Goal: Task Accomplishment & Management: Complete application form

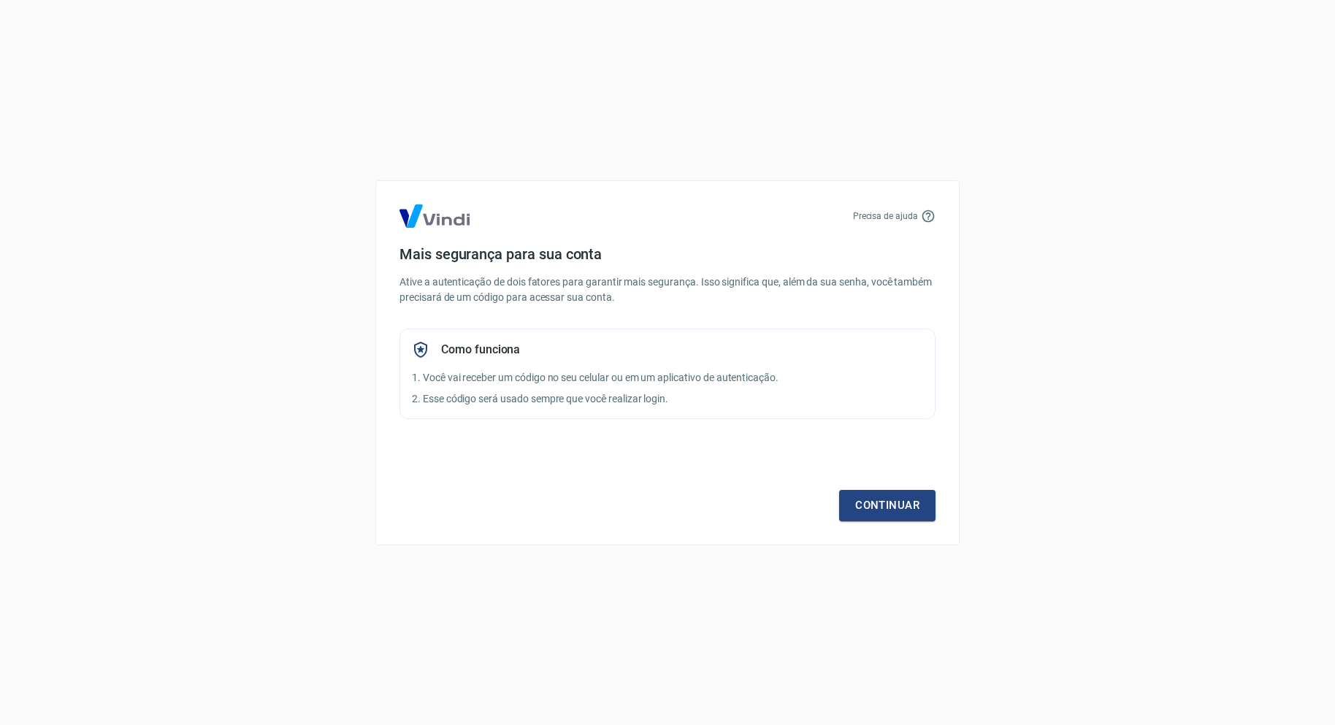
click at [878, 501] on link "Continuar" at bounding box center [887, 505] width 96 height 31
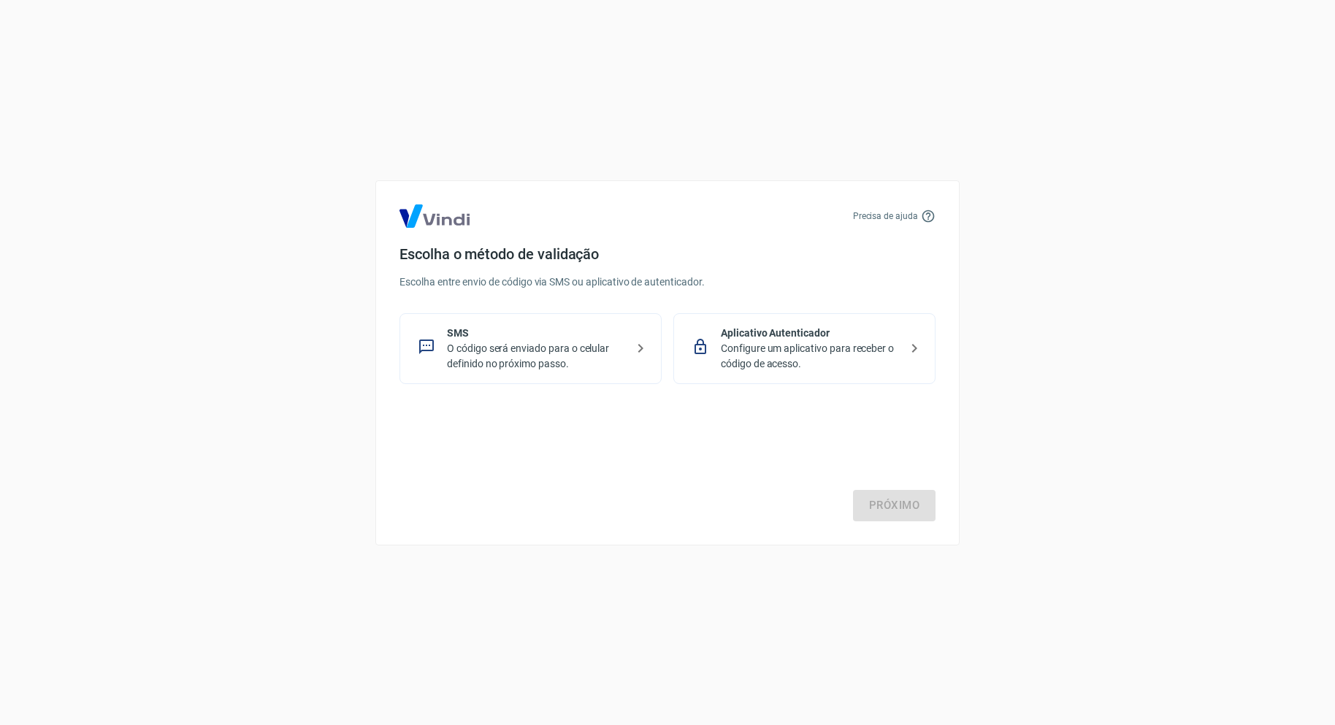
click at [574, 341] on p "O código será enviado para o celular definido no próximo passo." at bounding box center [536, 356] width 179 height 31
click at [916, 510] on link "Próximo" at bounding box center [894, 505] width 82 height 31
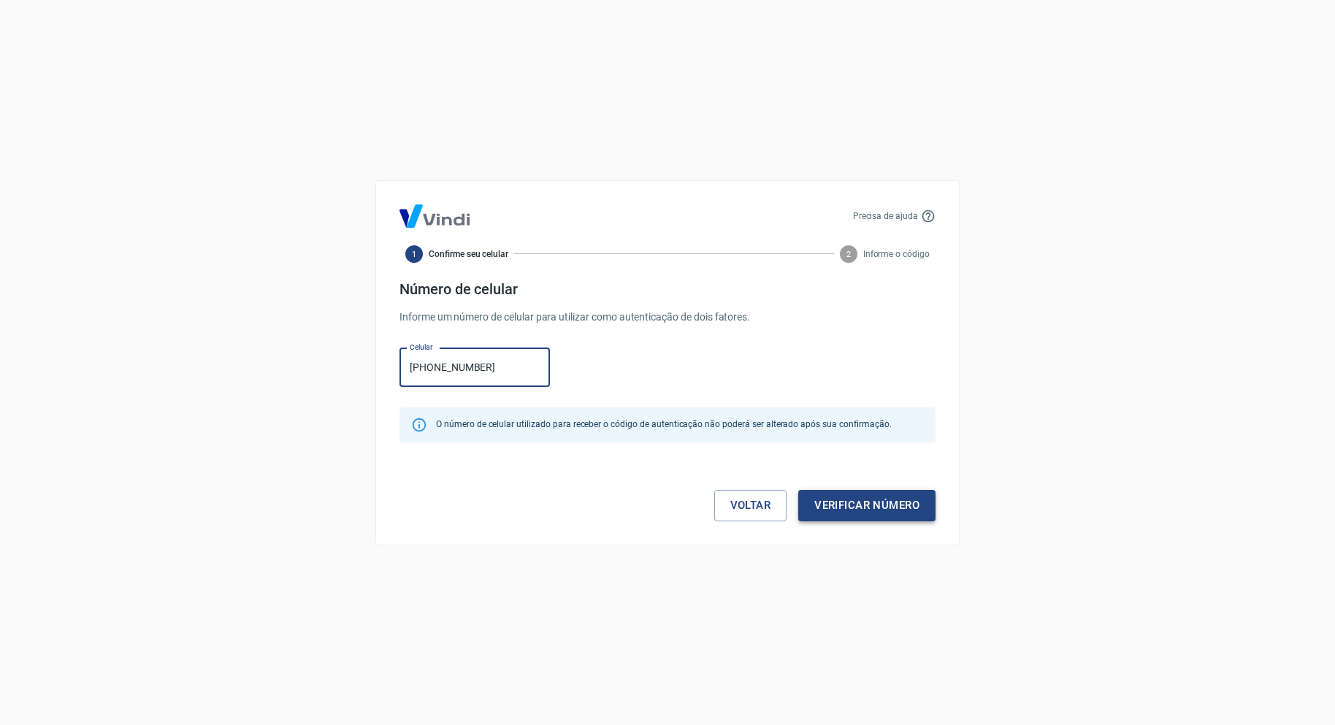
type input "(69) 99902-0823"
click at [851, 504] on button "Verificar número" at bounding box center [866, 505] width 137 height 31
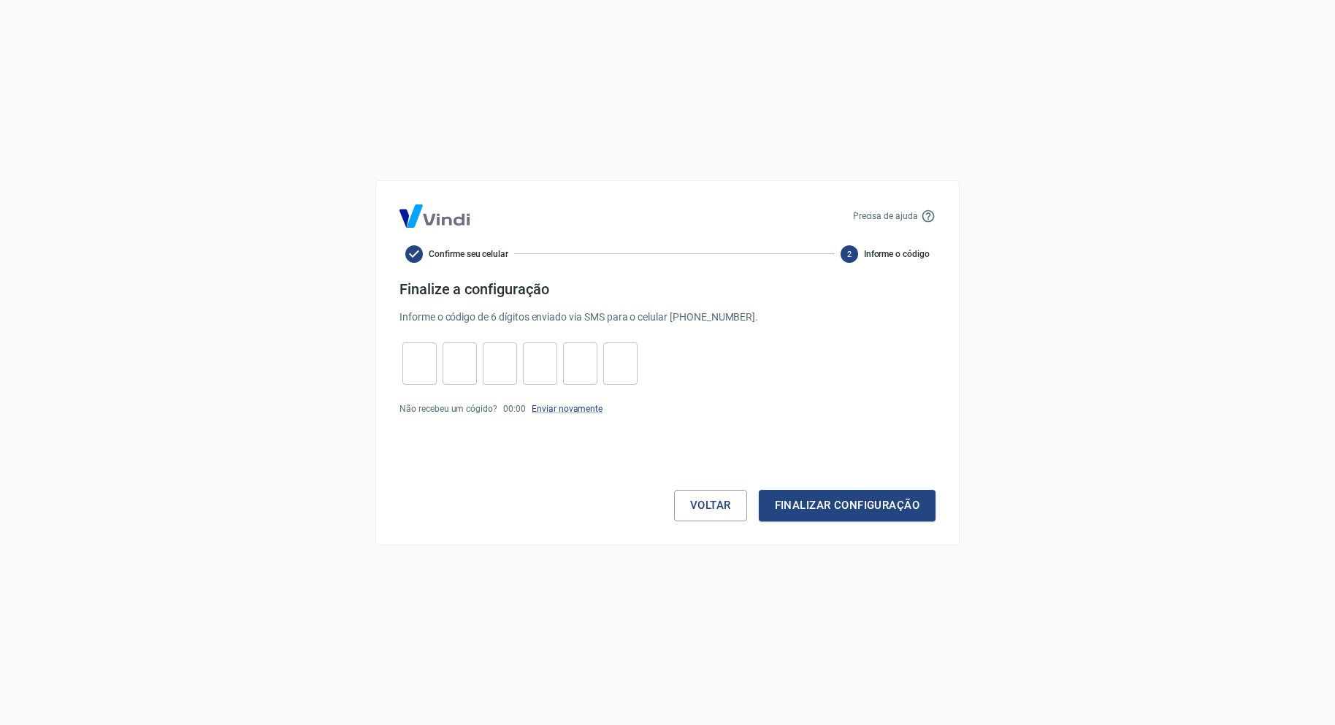
click at [413, 359] on input "tel" at bounding box center [419, 363] width 34 height 31
type input "6"
type input "2"
type input "3"
type input "9"
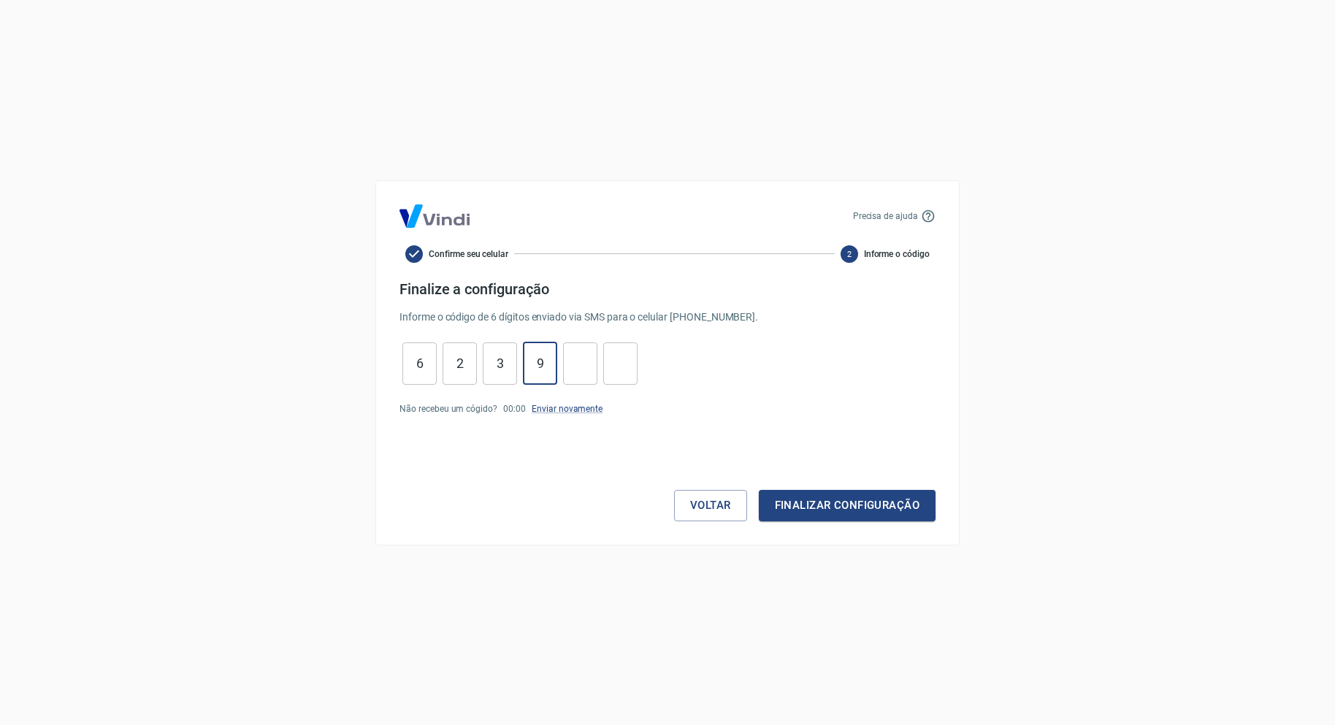
type input "8"
type input "9"
click at [780, 503] on button "Finalizar configuração" at bounding box center [847, 505] width 177 height 31
click at [562, 431] on link "Enviar novamente" at bounding box center [566, 436] width 71 height 10
drag, startPoint x: 420, startPoint y: 358, endPoint x: 645, endPoint y: 376, distance: 225.5
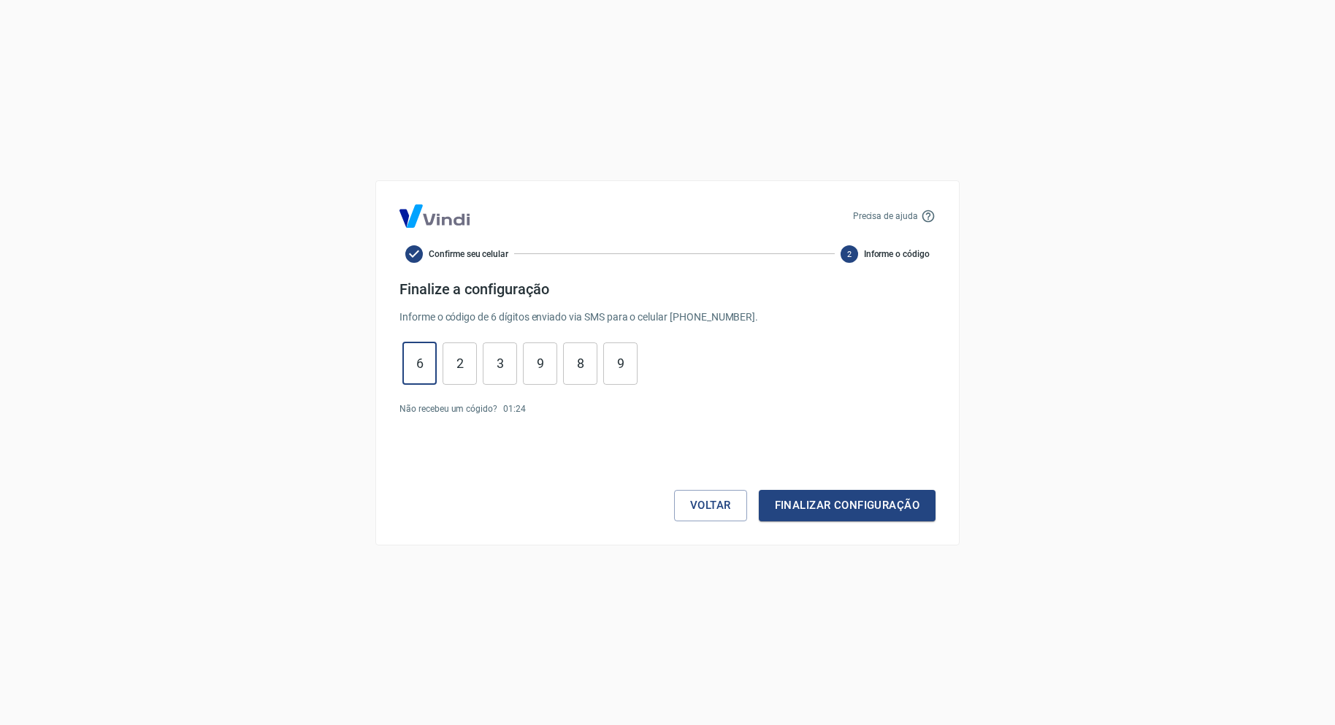
click at [645, 376] on div "6 ​ 2 ​ 3 ​ 9 ​ 8 ​ 9 ​" at bounding box center [667, 363] width 536 height 42
type input "0"
type input "6"
type input "1"
type input "3"
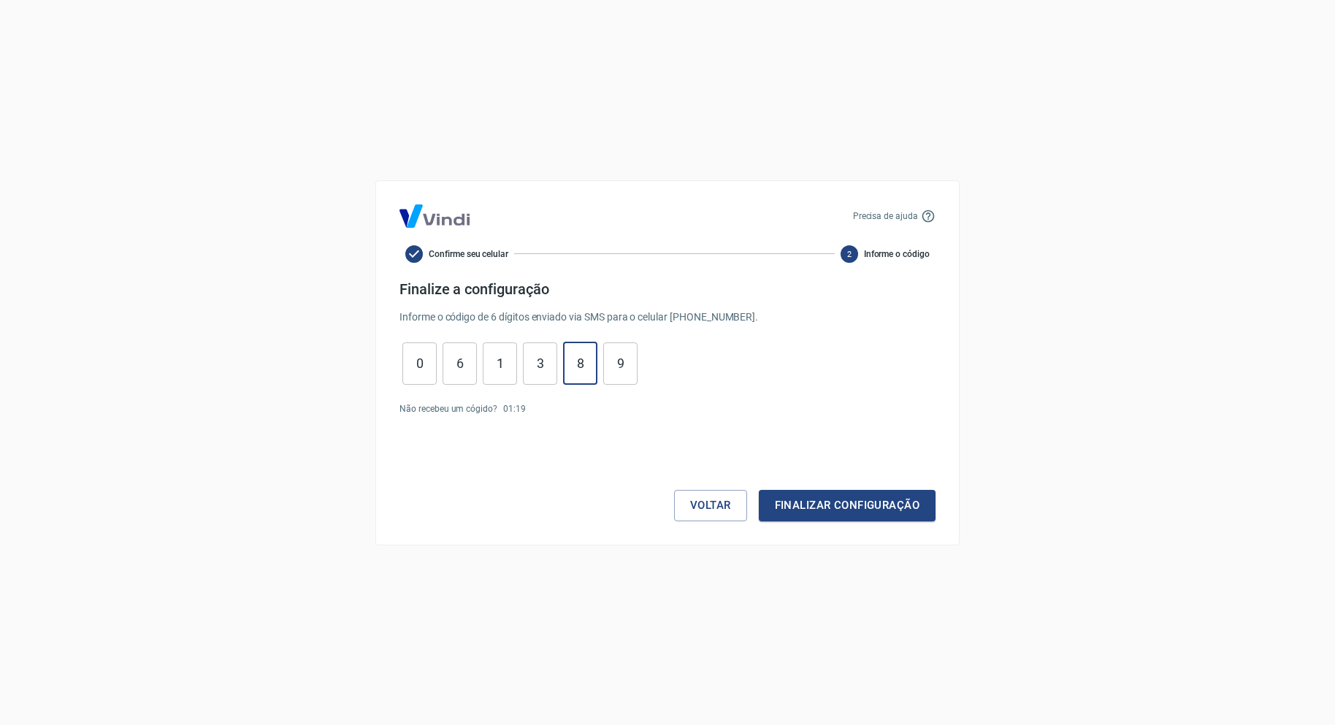
type input "6"
type input "0"
click at [793, 502] on button "Finalizar configuração" at bounding box center [847, 505] width 177 height 31
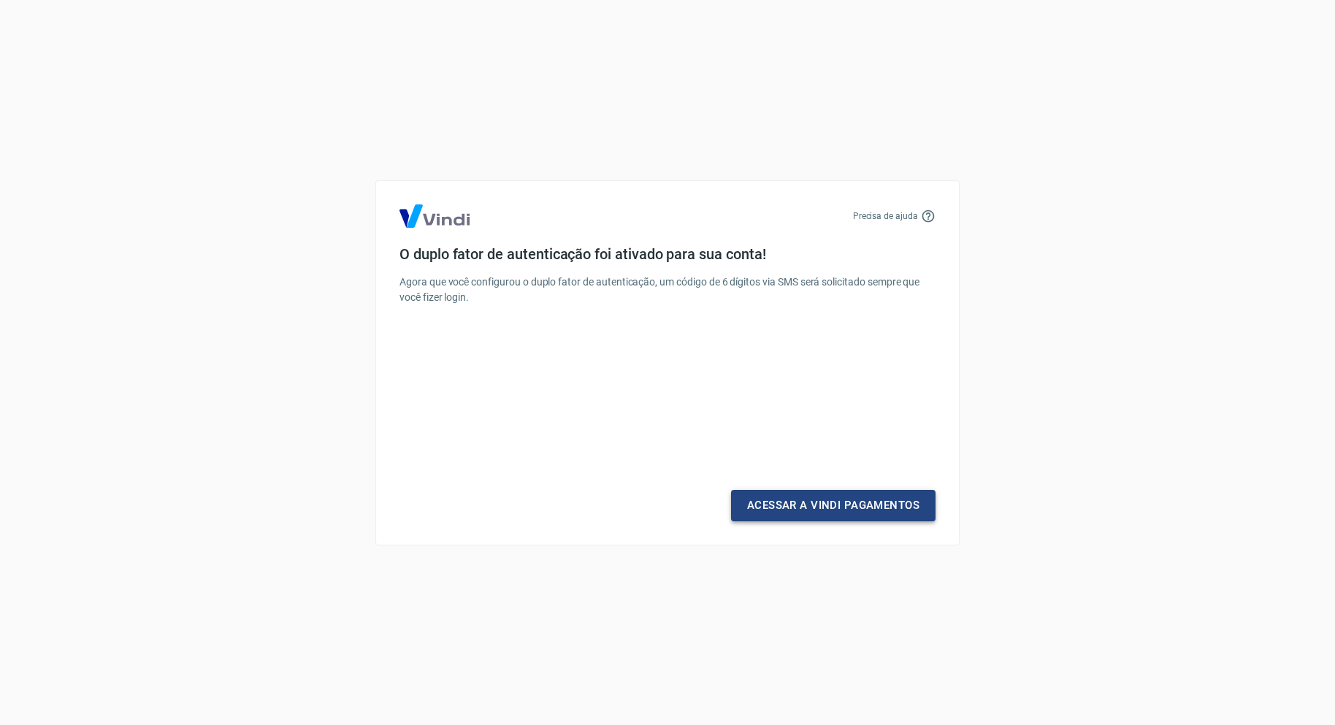
click at [816, 503] on link "Acessar a Vindi Pagamentos" at bounding box center [833, 505] width 204 height 31
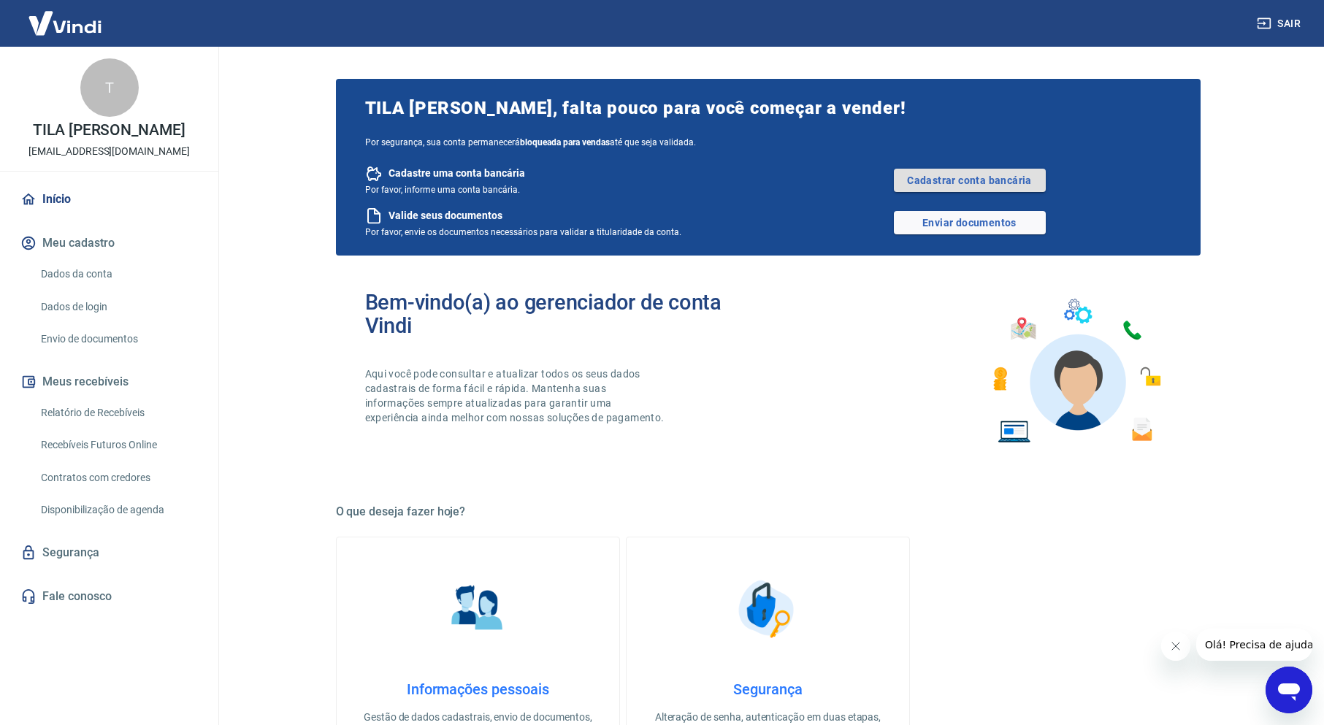
click at [937, 179] on link "Cadastrar conta bancária" at bounding box center [970, 180] width 152 height 23
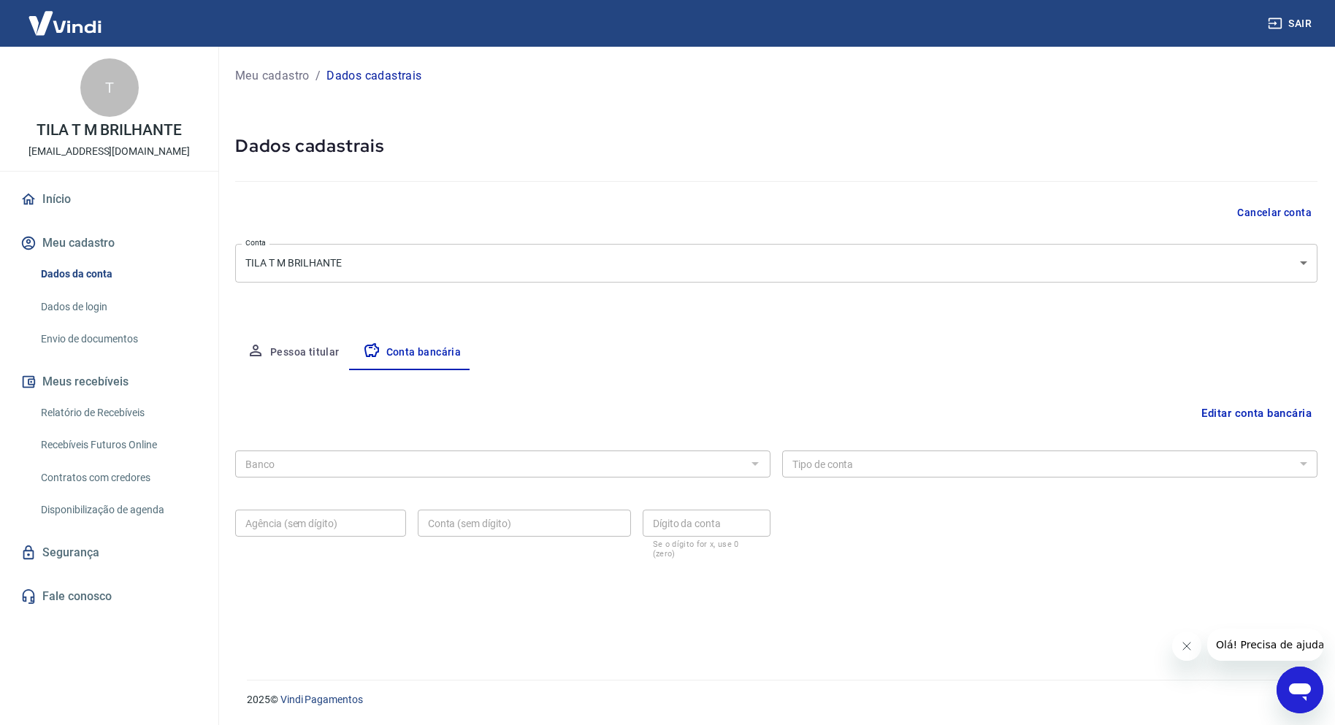
click at [307, 348] on button "Pessoa titular" at bounding box center [293, 352] width 116 height 35
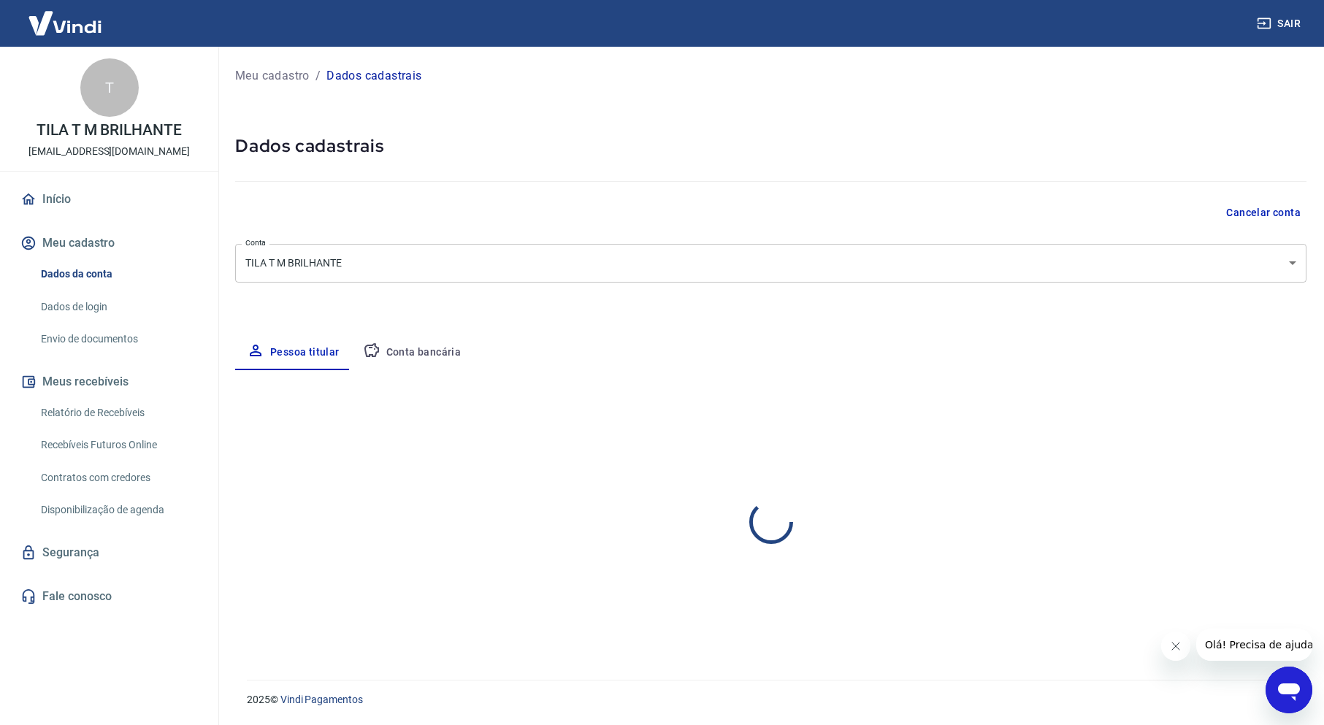
select select "RO"
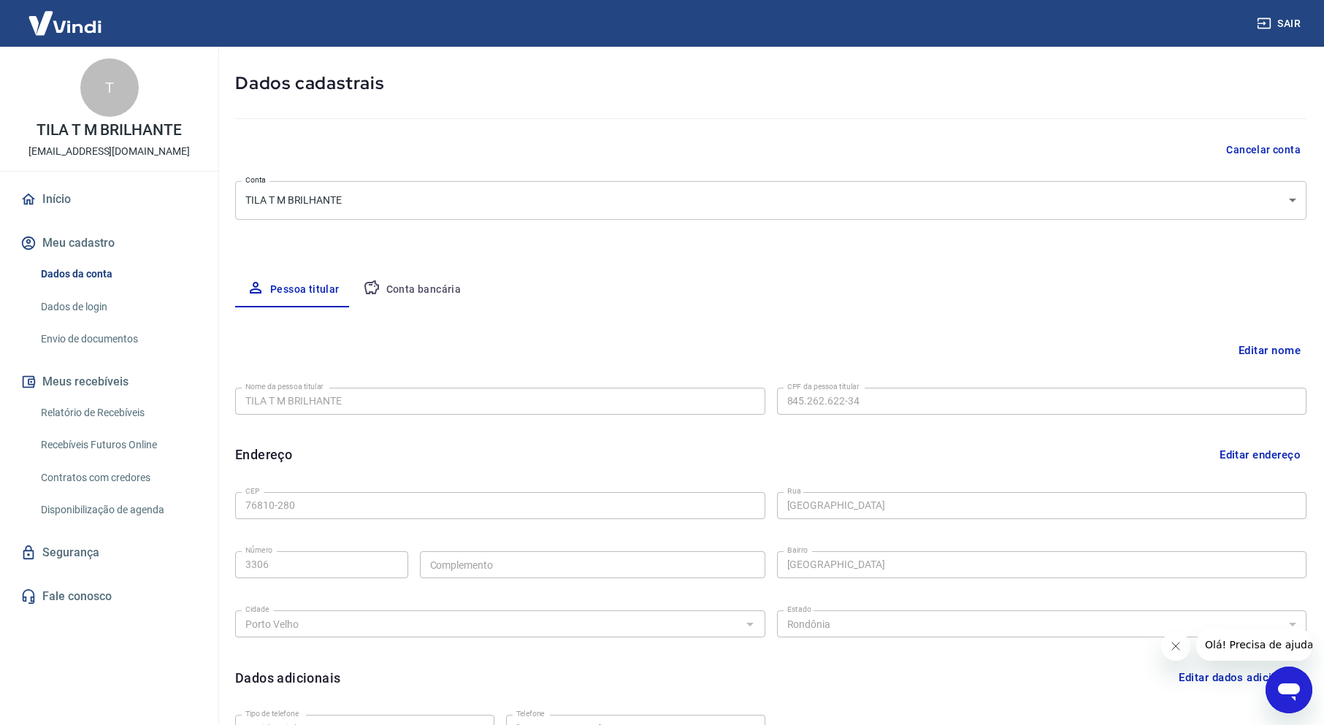
scroll to position [146, 0]
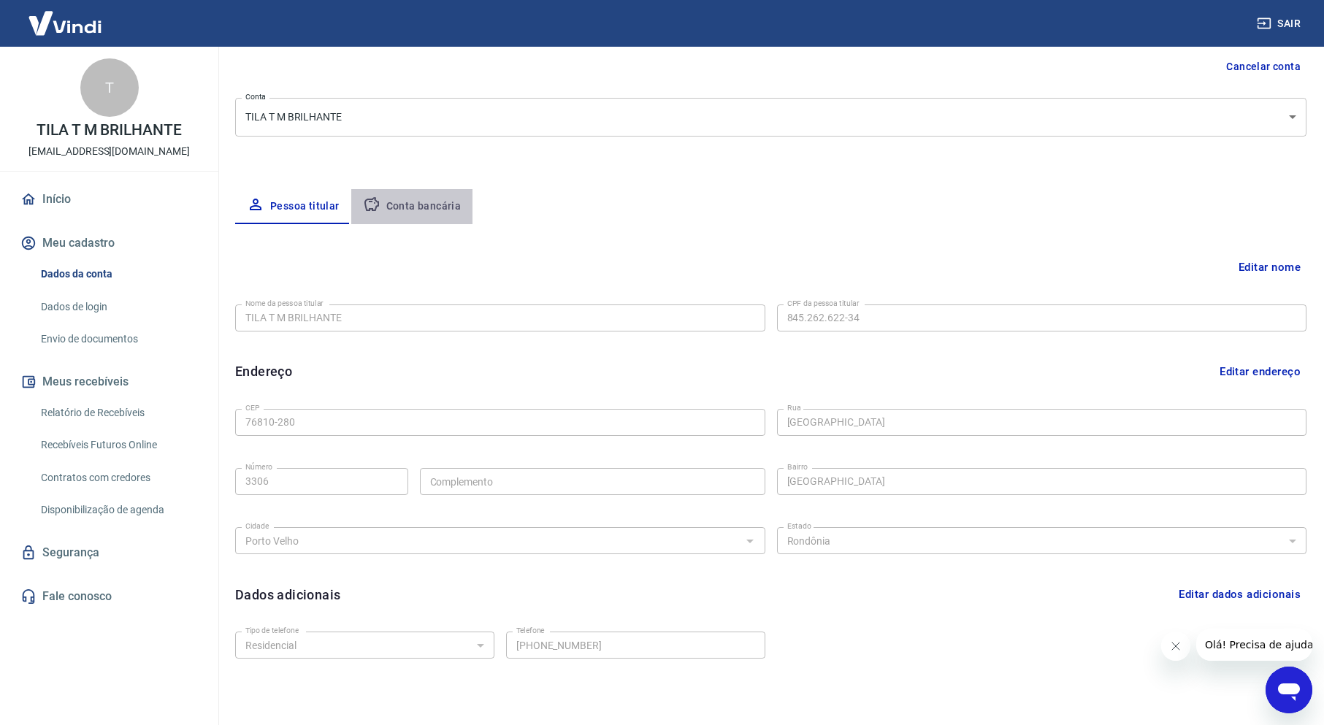
click at [416, 209] on button "Conta bancária" at bounding box center [412, 206] width 122 height 35
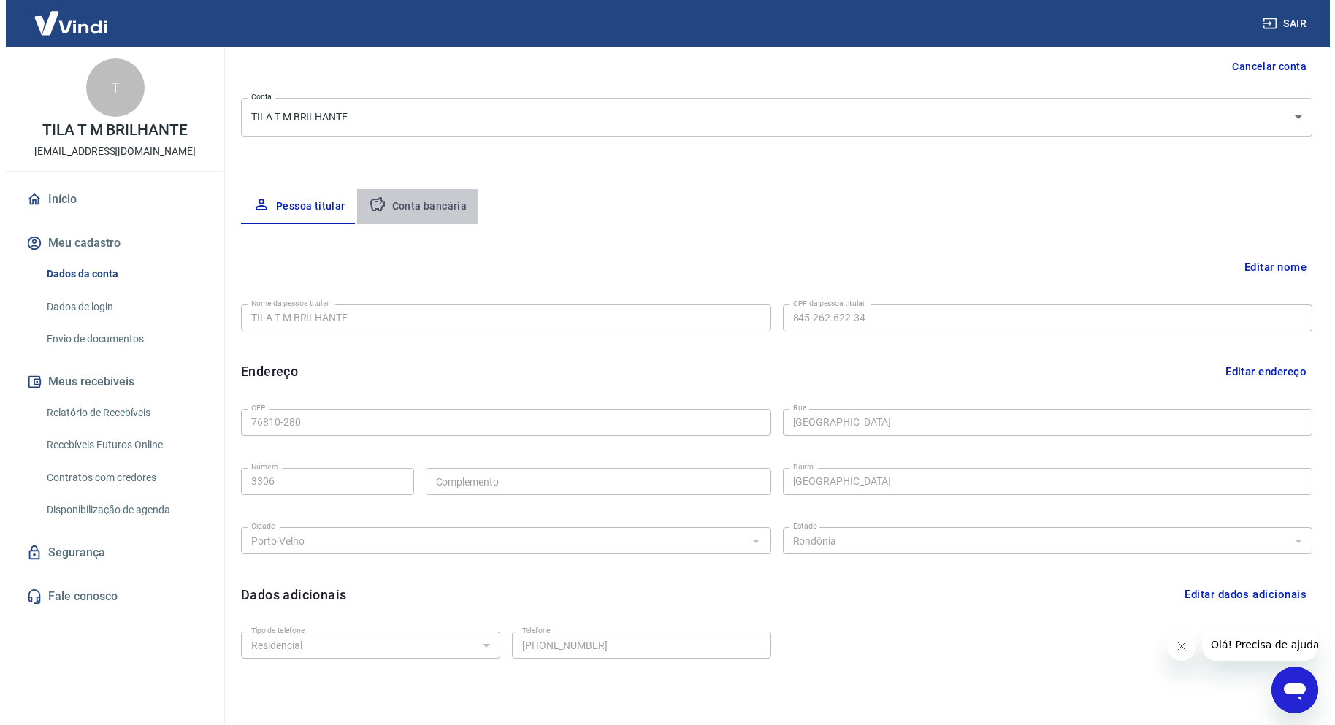
scroll to position [0, 0]
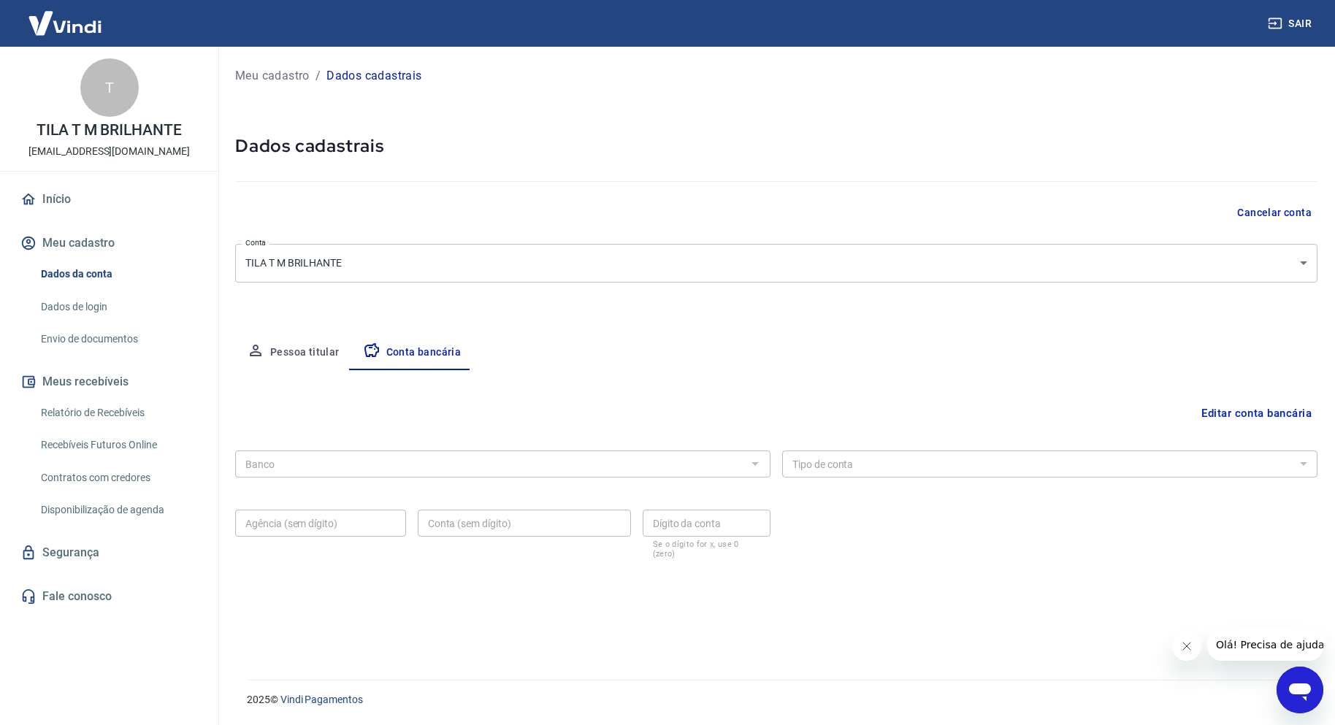
click at [1271, 411] on button "Editar conta bancária" at bounding box center [1256, 413] width 122 height 28
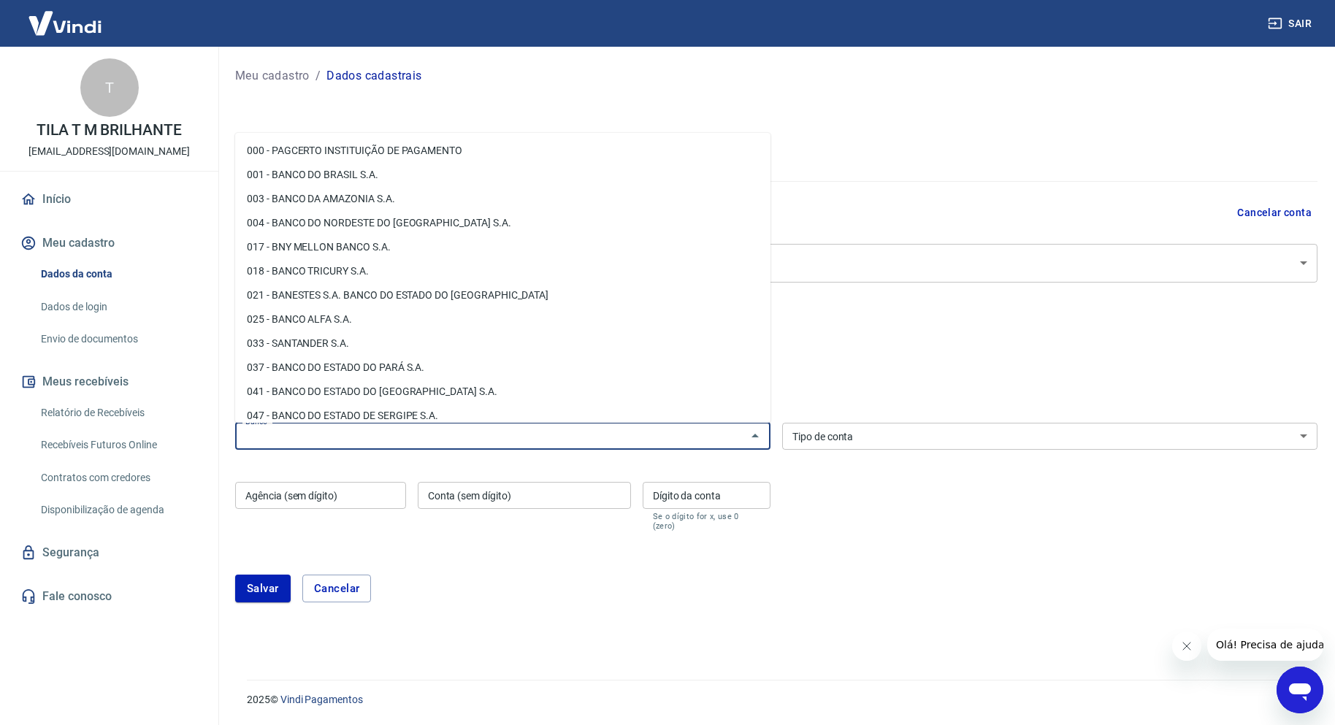
click at [434, 441] on input "Banco" at bounding box center [490, 436] width 502 height 18
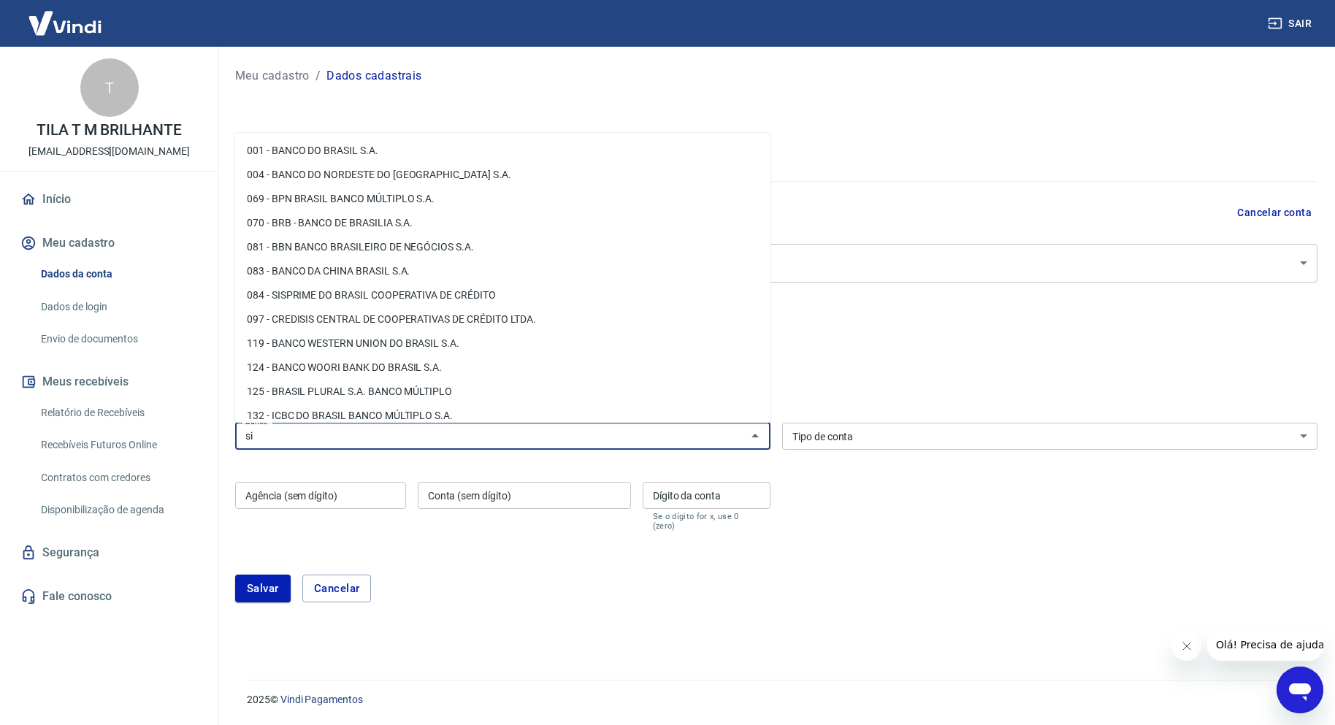
type input "s"
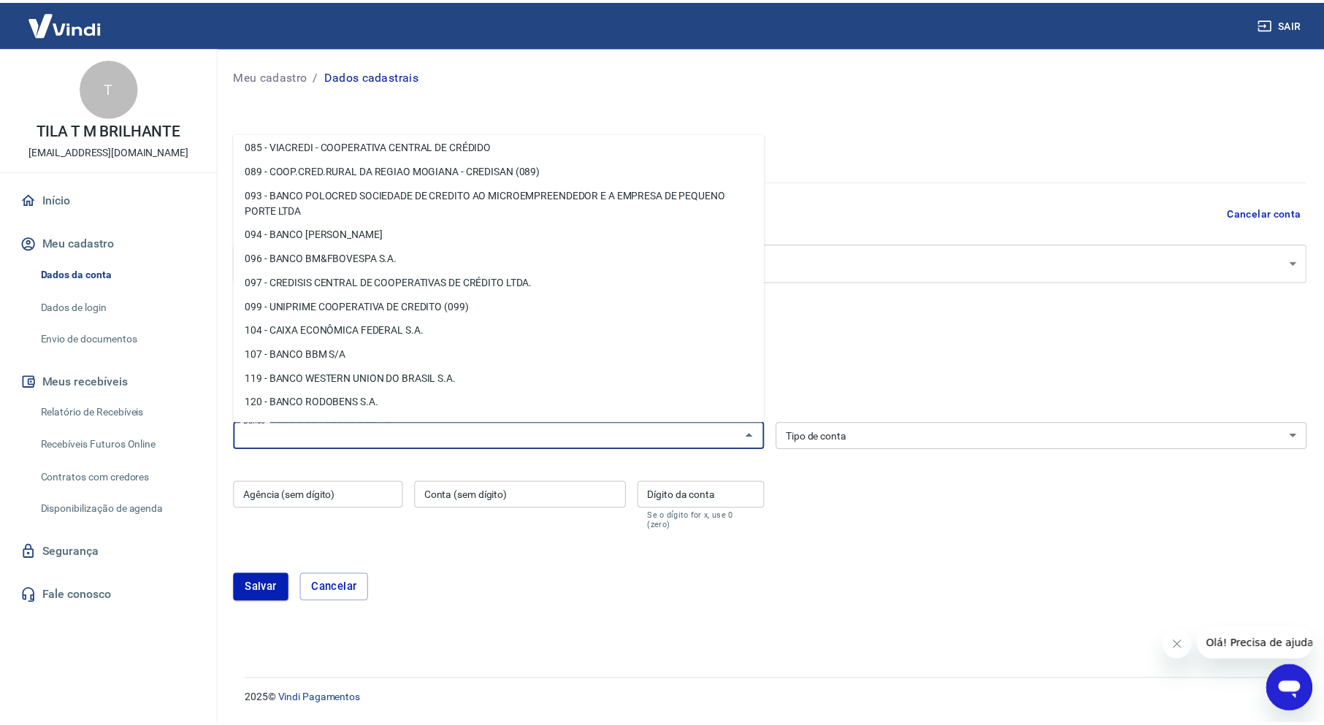
scroll to position [511, 0]
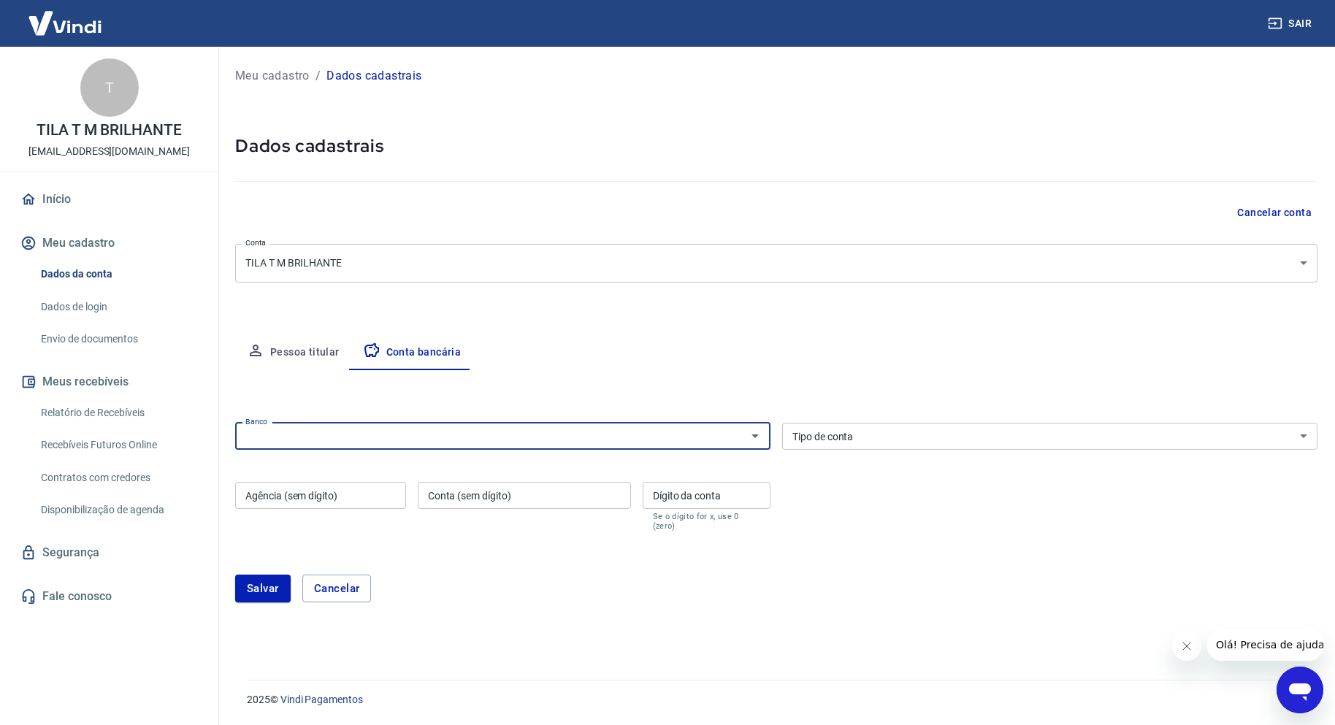
click at [358, 431] on input "Banco" at bounding box center [490, 436] width 502 height 18
click at [343, 461] on li "756 - BANCO COOPERATIVO DO BRASIL S.A. - BANCOOB" at bounding box center [502, 468] width 535 height 24
type input "756 - BANCO COOPERATIVO DO BRASIL S.A. - BANCOOB"
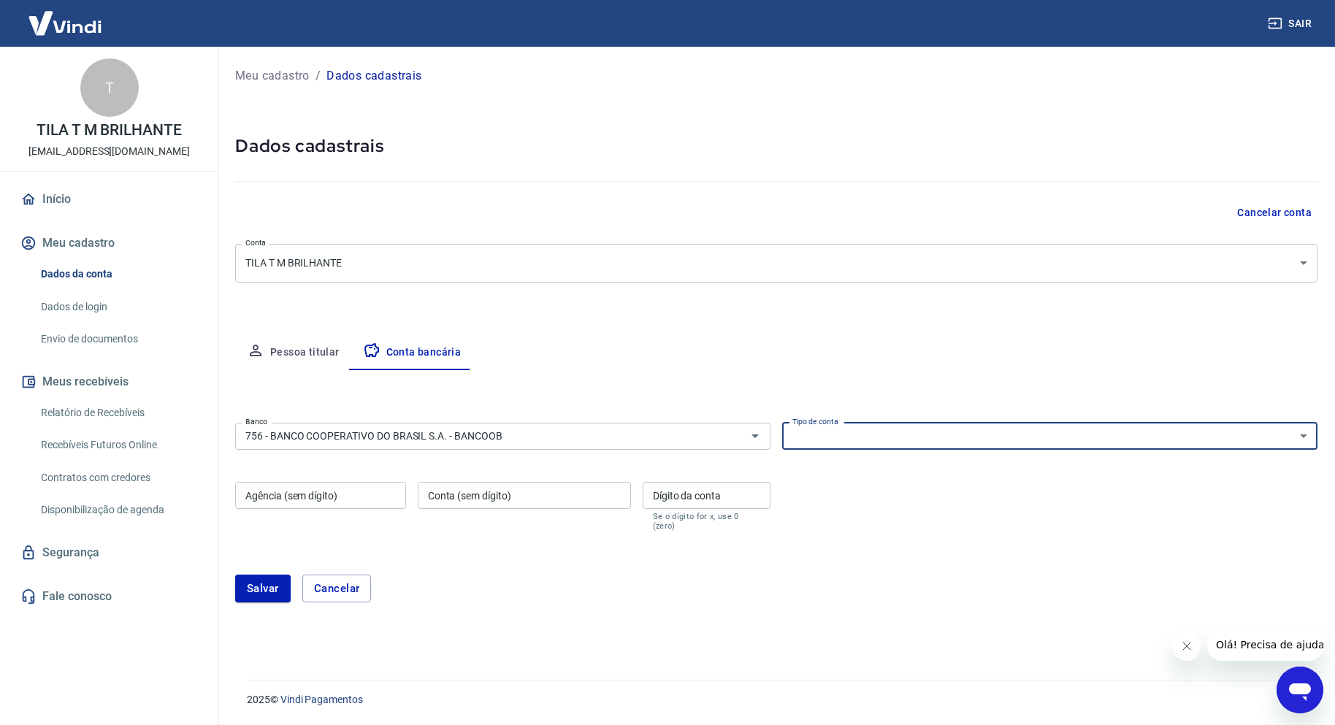
click at [867, 437] on select "Conta Corrente Conta Poupança" at bounding box center [1049, 436] width 535 height 27
click at [782, 423] on select "Conta Corrente Conta Poupança" at bounding box center [1049, 436] width 535 height 27
click at [893, 438] on select "Conta Corrente Conta Poupança" at bounding box center [1049, 436] width 535 height 27
select select "1"
click at [782, 423] on select "Conta Corrente Conta Poupança" at bounding box center [1049, 436] width 535 height 27
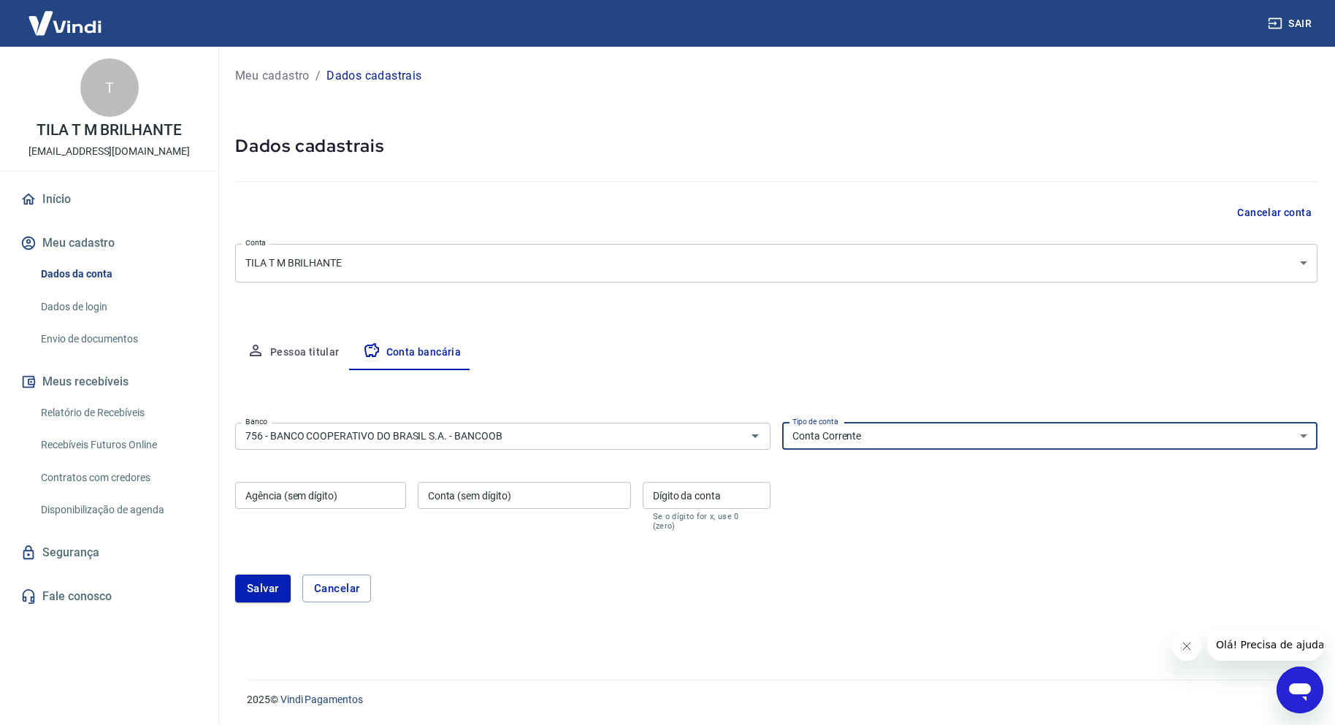
click at [304, 494] on input "Agência (sem dígito)" at bounding box center [320, 495] width 171 height 27
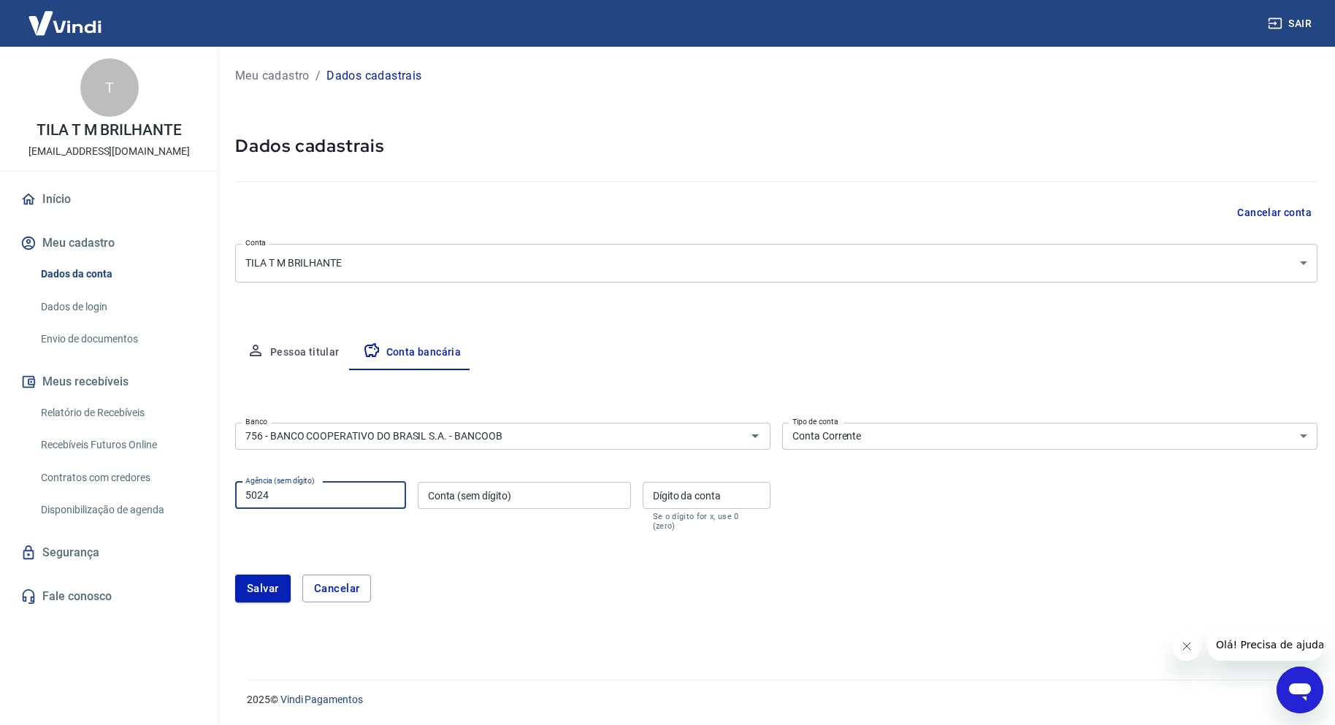
type input "5024"
click at [448, 493] on div "Conta (sem dígito) Conta (sem dígito)" at bounding box center [524, 506] width 213 height 49
type input "427295"
click at [667, 497] on input "Dígito da conta" at bounding box center [706, 495] width 128 height 27
type input "1"
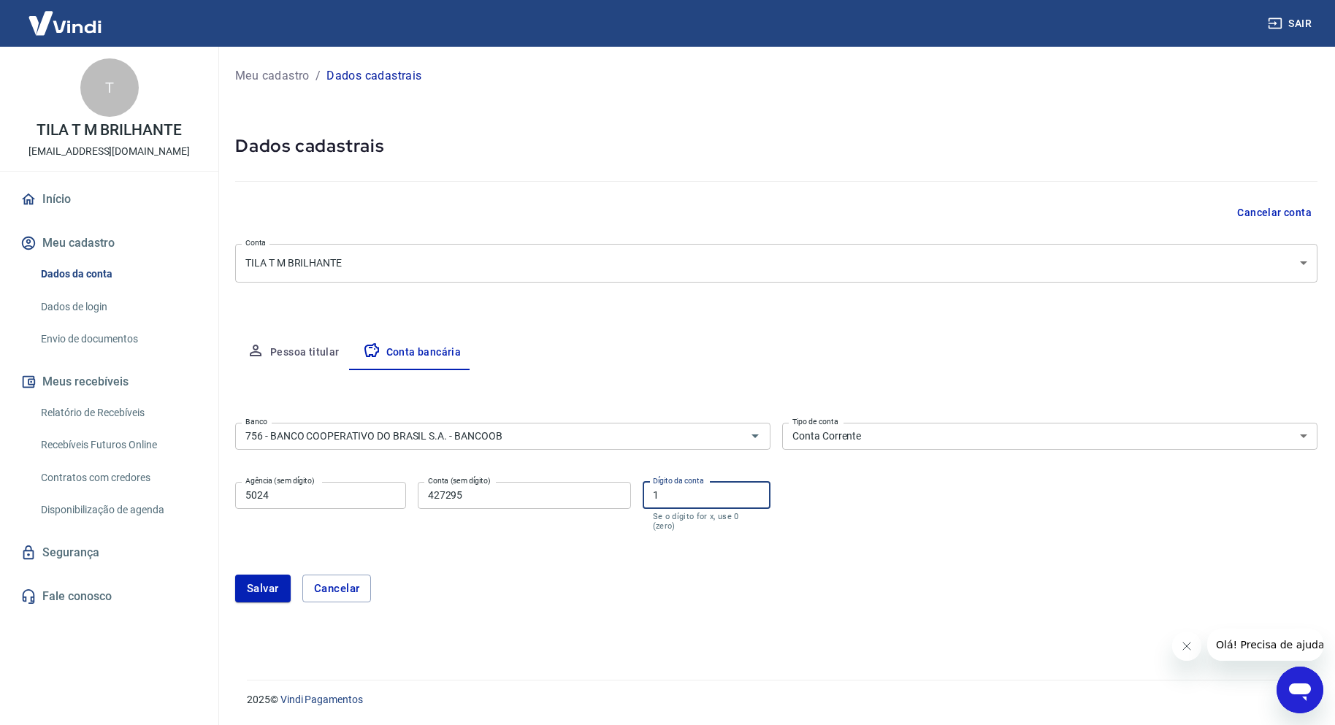
click at [650, 596] on div "Salvar Cancelar" at bounding box center [776, 589] width 1082 height 28
click at [274, 590] on button "Salvar" at bounding box center [262, 589] width 55 height 28
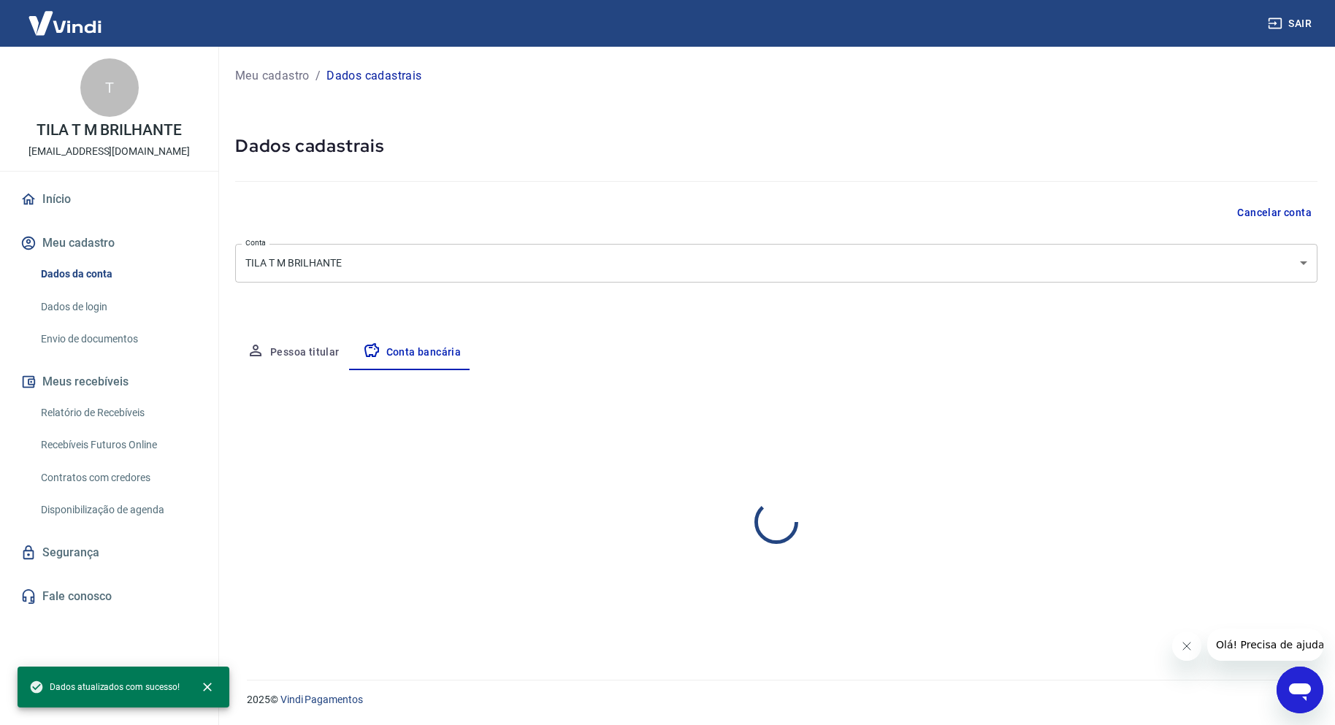
select select "1"
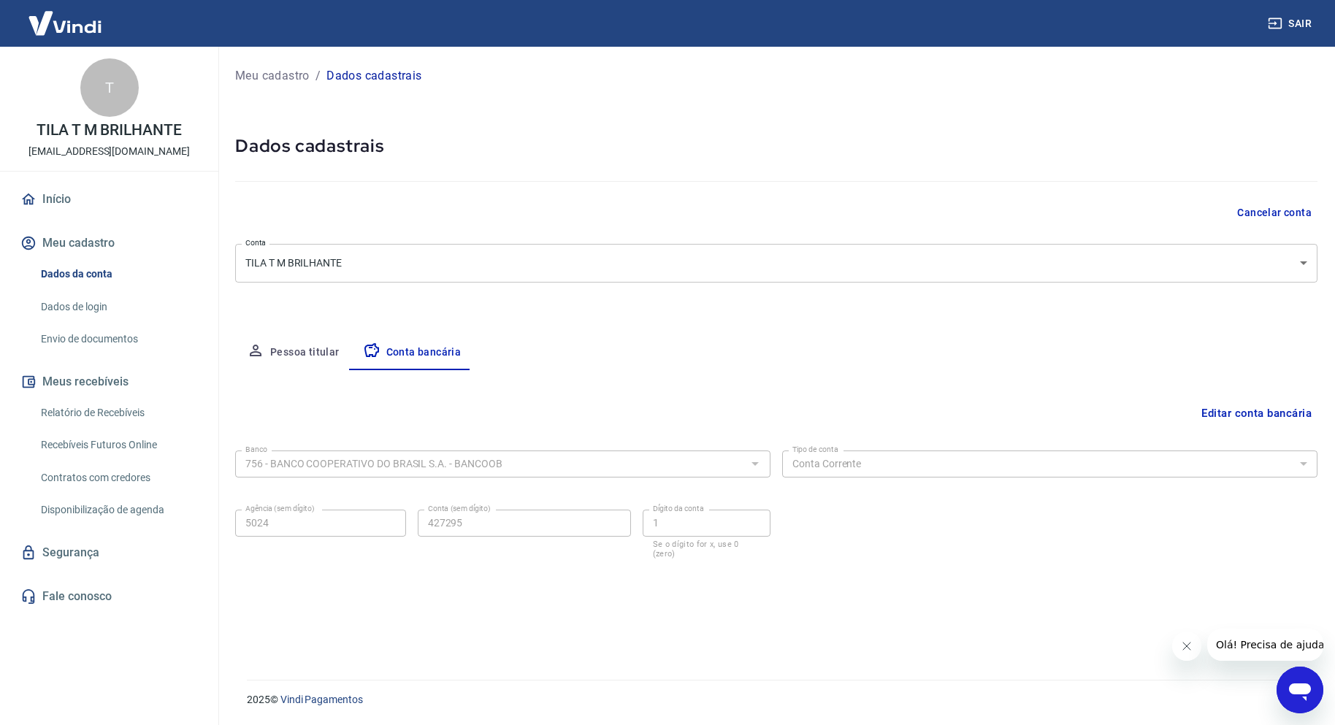
click at [80, 305] on link "Dados de login" at bounding box center [118, 307] width 166 height 30
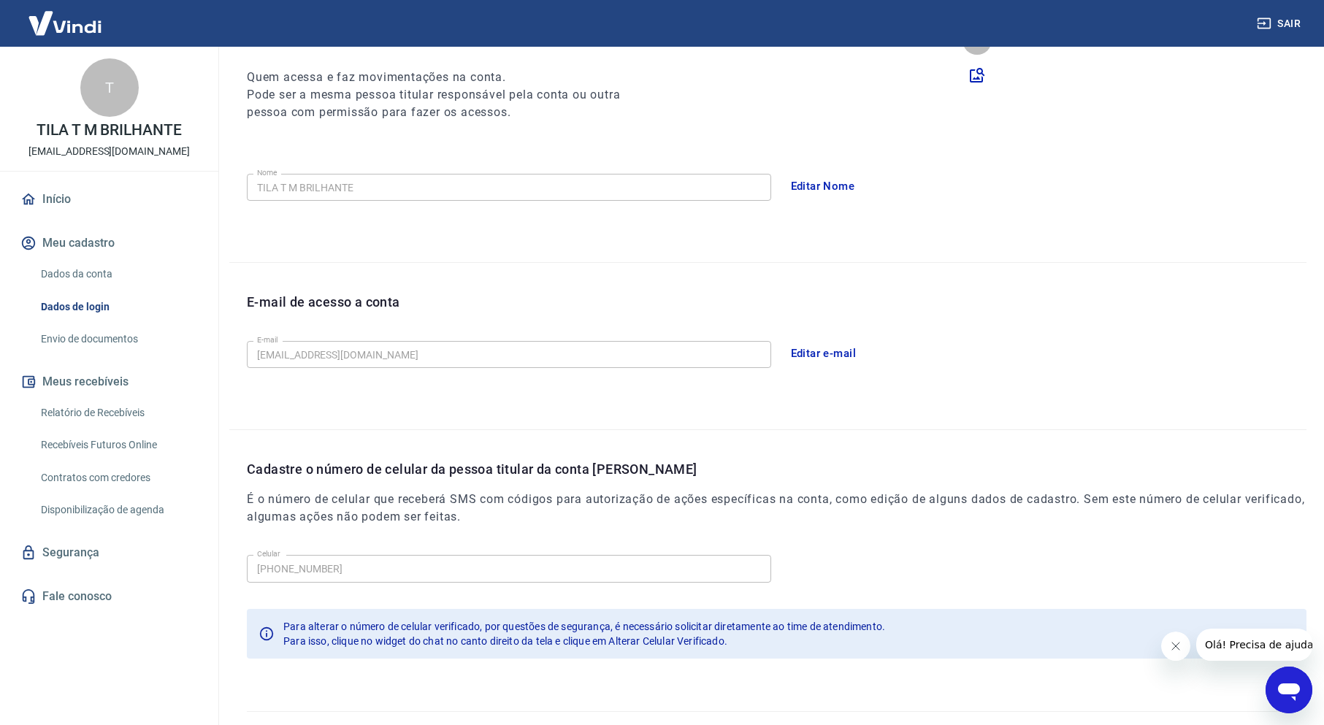
scroll to position [210, 0]
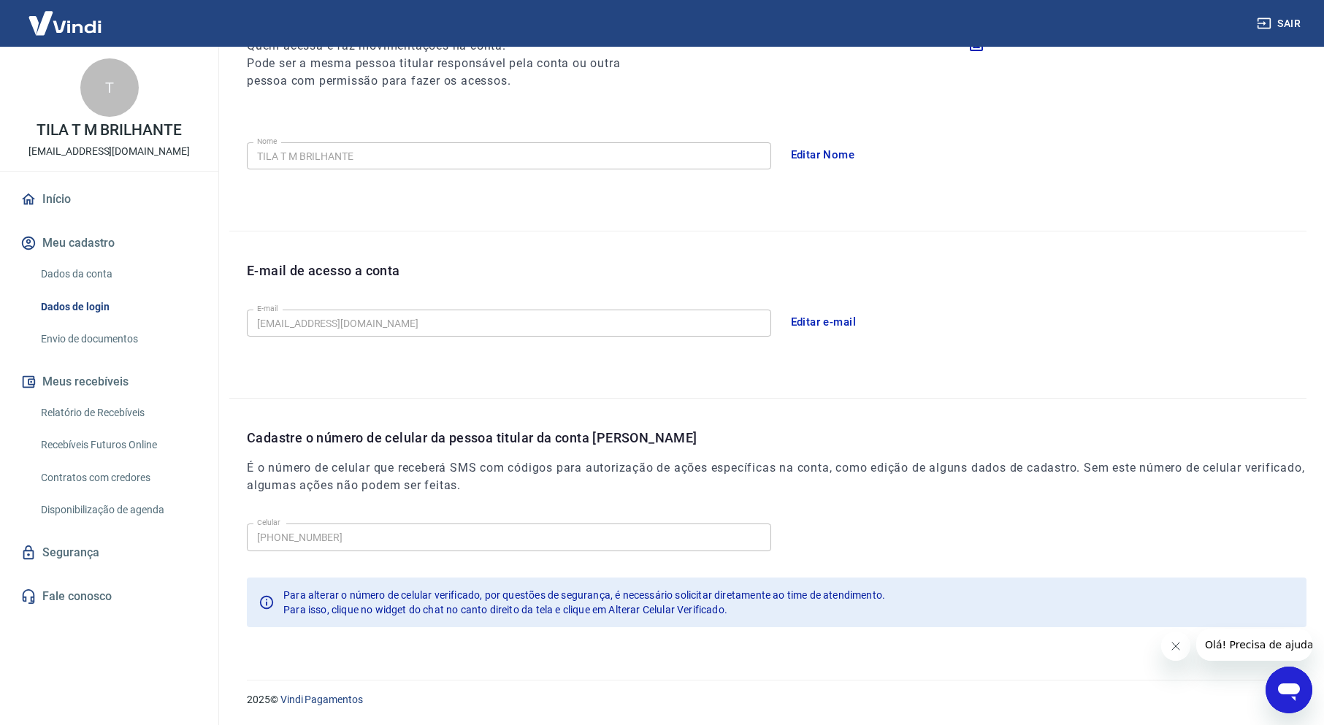
click at [58, 336] on link "Envio de documentos" at bounding box center [118, 339] width 166 height 30
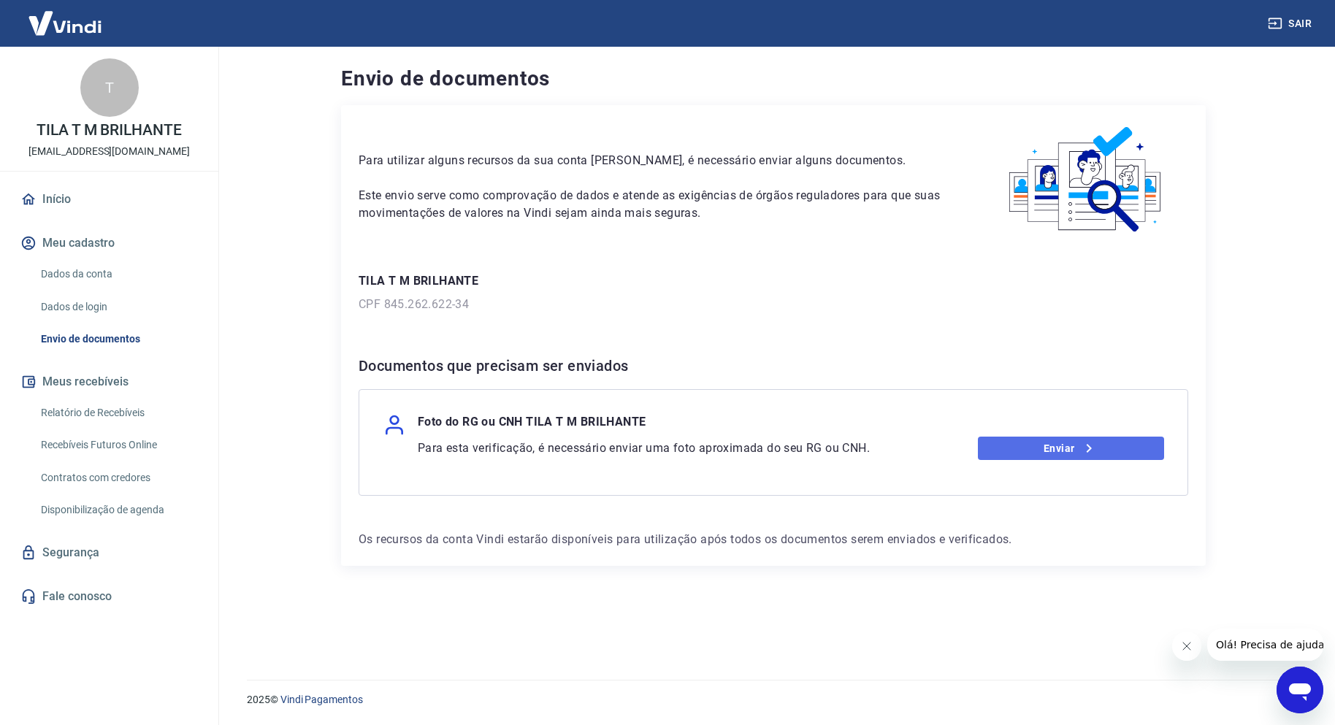
click at [1067, 451] on link "Enviar" at bounding box center [1071, 448] width 187 height 23
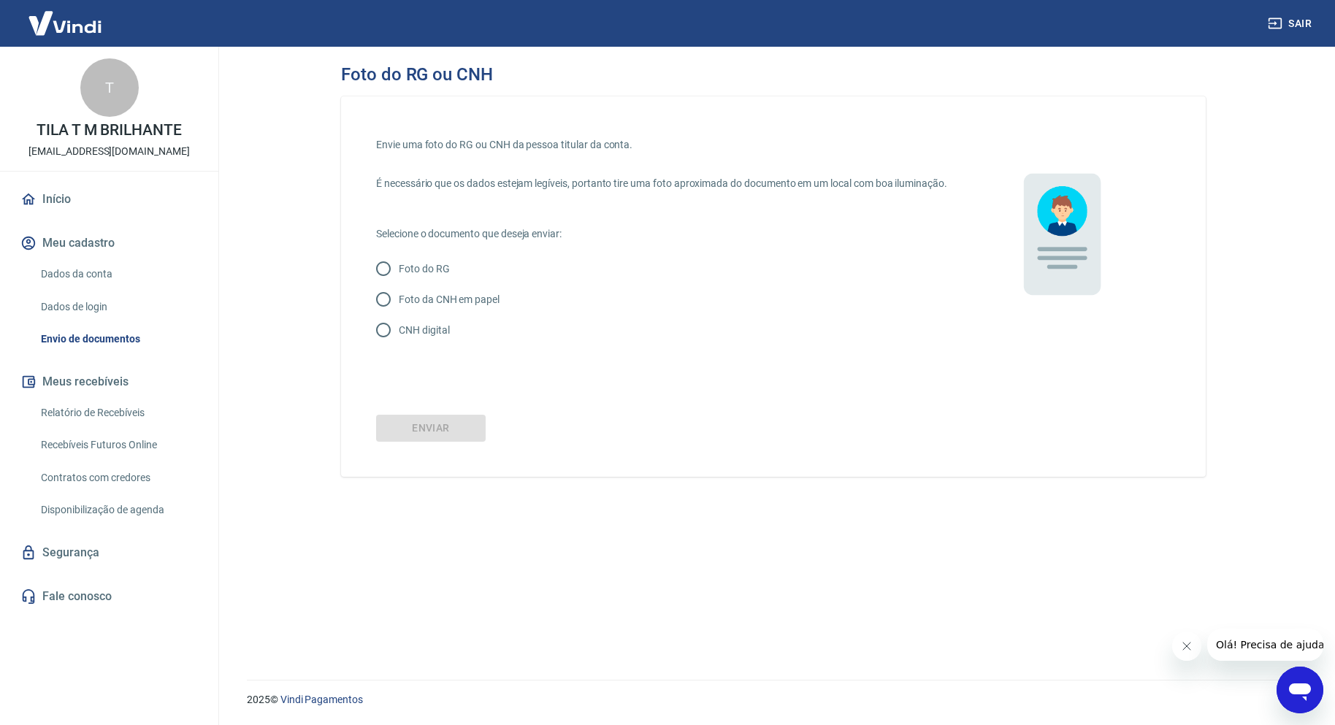
click at [382, 310] on input "Foto da CNH em papel" at bounding box center [383, 299] width 31 height 31
radio input "true"
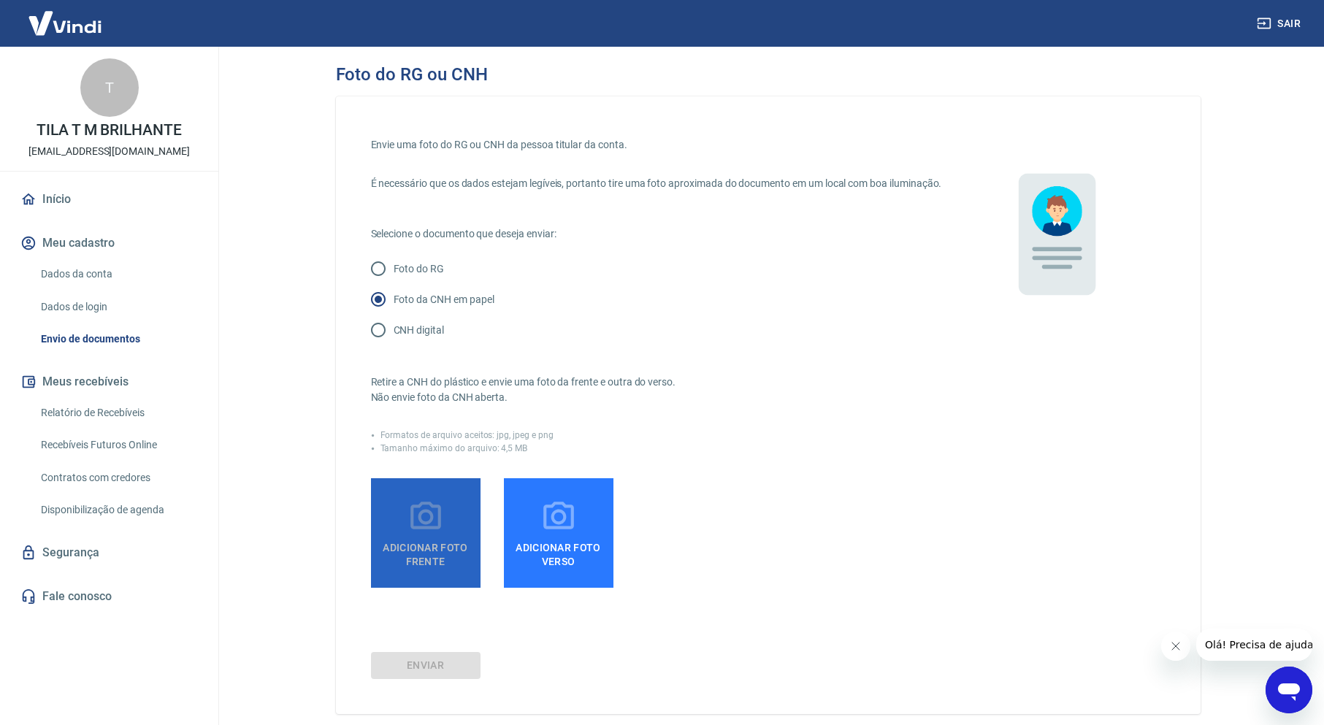
click at [440, 529] on icon at bounding box center [425, 516] width 31 height 28
click at [0, 0] on input "Adicionar foto frente" at bounding box center [0, 0] width 0 height 0
click at [410, 526] on icon at bounding box center [425, 517] width 37 height 37
click at [0, 0] on input "Adicionar foto frente" at bounding box center [0, 0] width 0 height 0
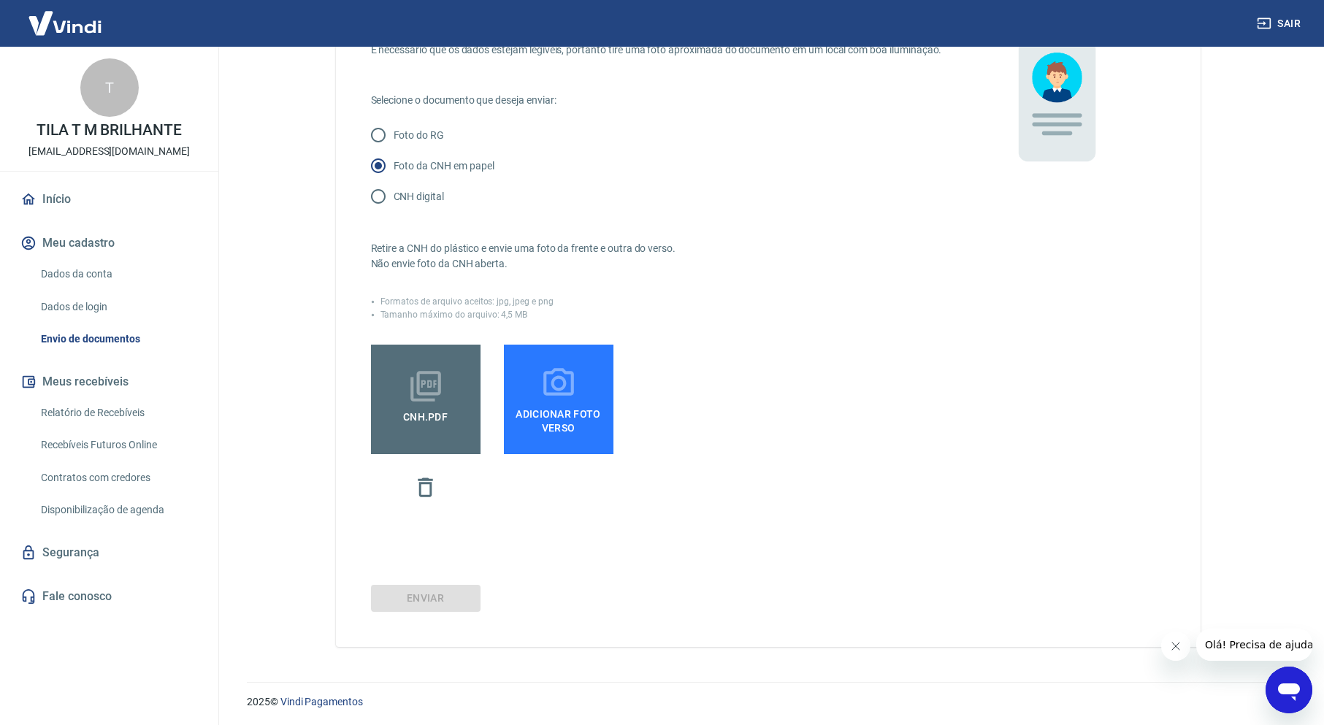
scroll to position [146, 0]
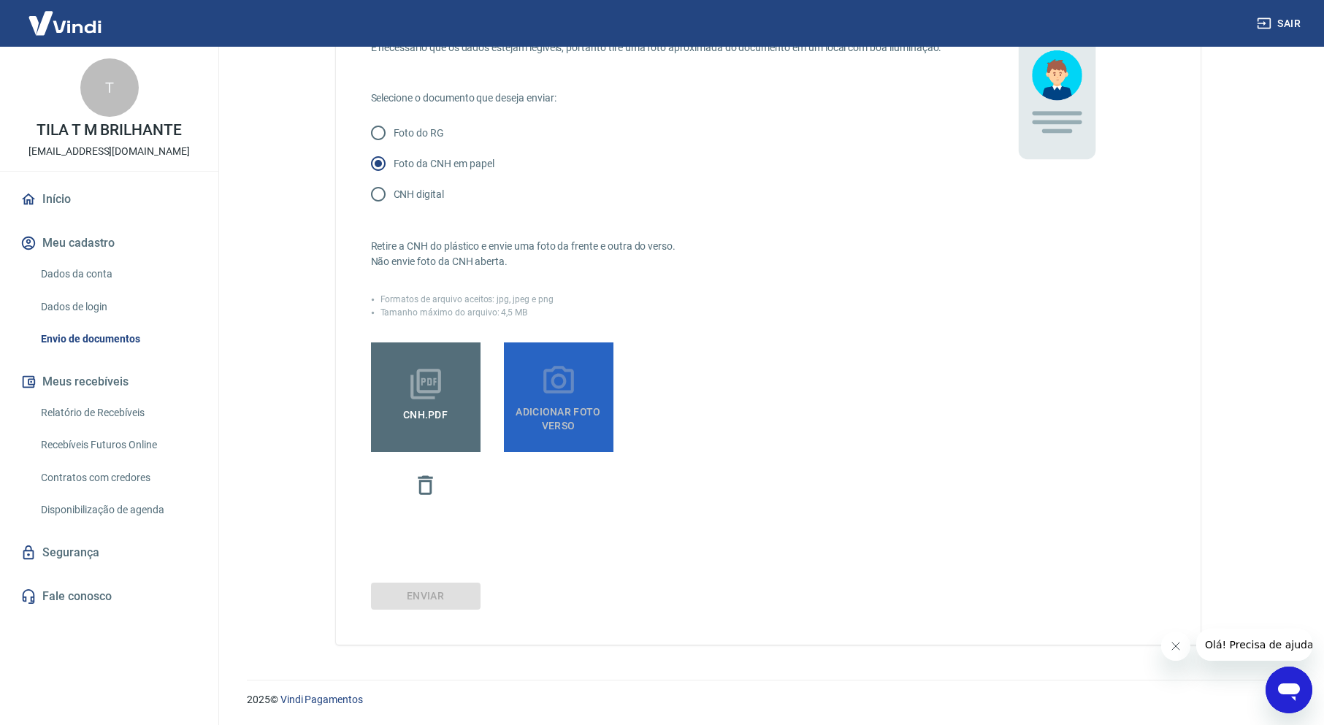
click at [575, 407] on span "Adicionar foto verso" at bounding box center [559, 415] width 98 height 33
click at [0, 0] on input "Adicionar foto verso" at bounding box center [0, 0] width 0 height 0
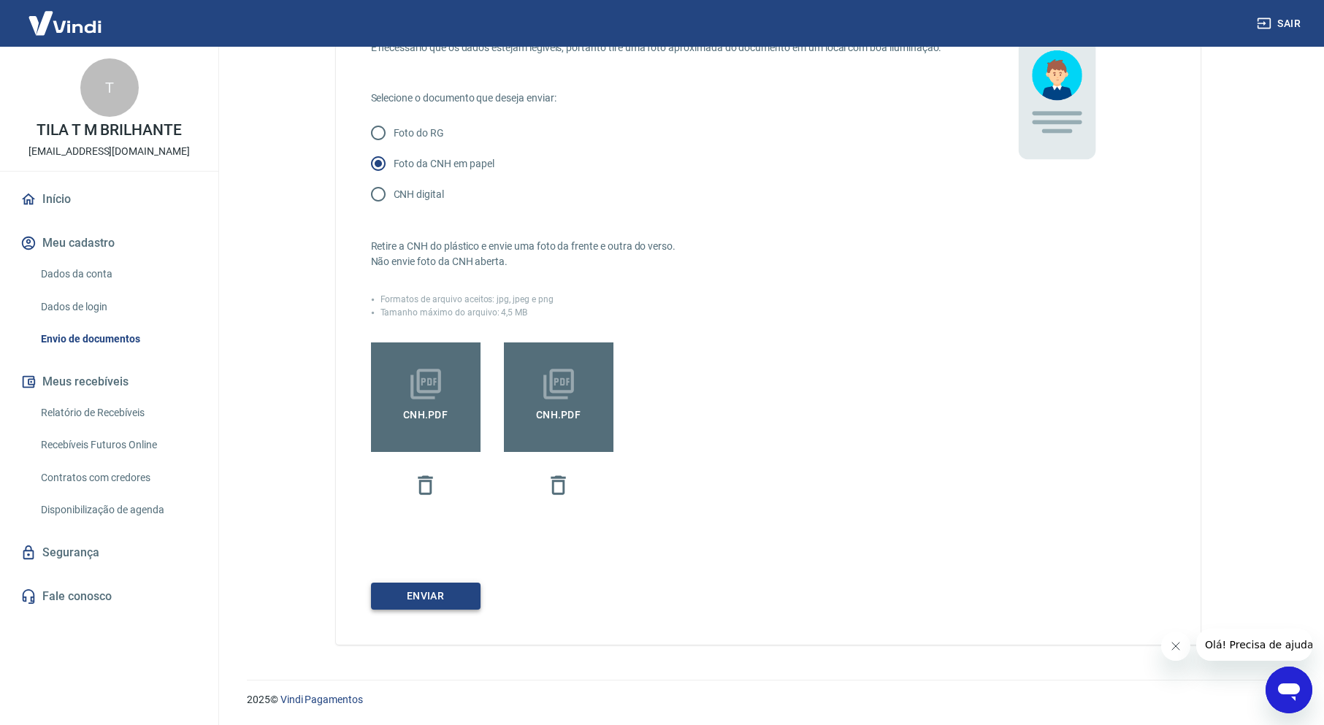
click at [435, 599] on button "Enviar" at bounding box center [426, 596] width 110 height 27
click at [442, 399] on icon at bounding box center [425, 384] width 37 height 37
click at [0, 0] on input "CNH.pdf" at bounding box center [0, 0] width 0 height 0
click at [427, 387] on icon at bounding box center [425, 384] width 31 height 31
click at [0, 0] on input "CNH.pdf" at bounding box center [0, 0] width 0 height 0
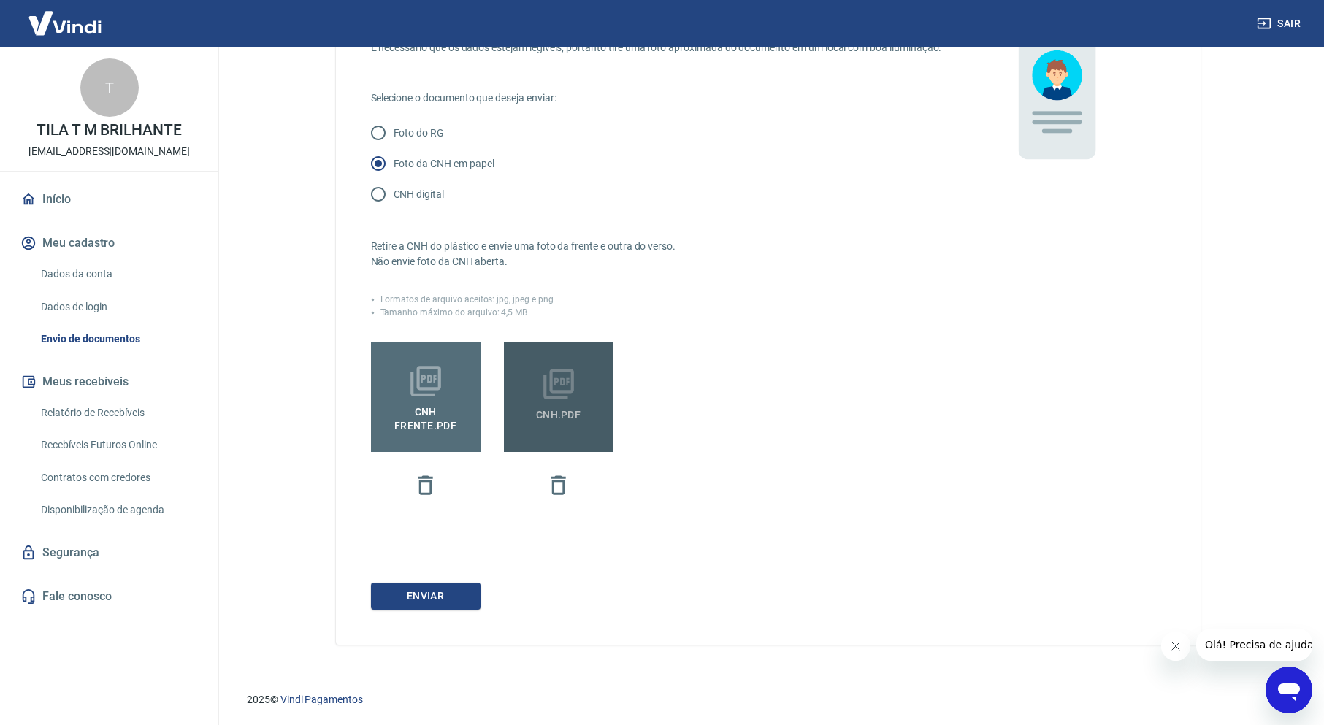
click at [572, 392] on icon at bounding box center [558, 384] width 31 height 31
click at [0, 0] on input "CNH.pdf" at bounding box center [0, 0] width 0 height 0
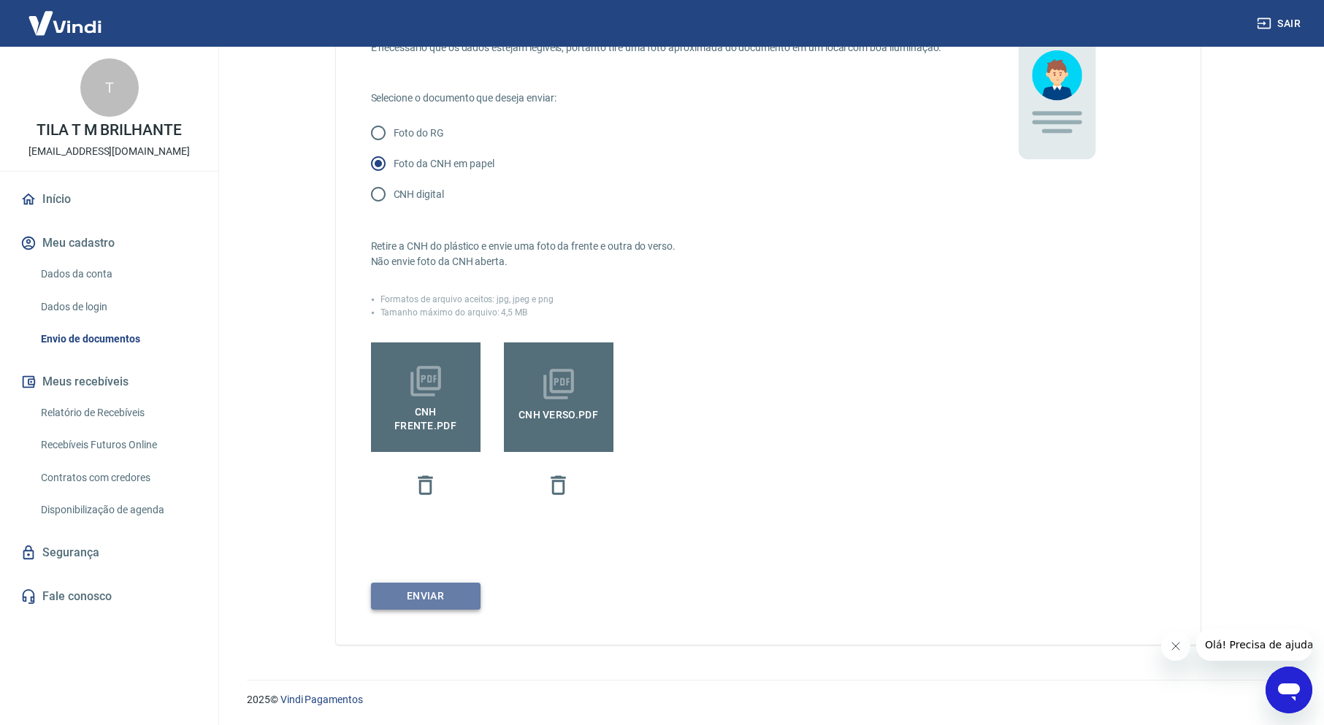
click at [439, 596] on button "Enviar" at bounding box center [426, 596] width 110 height 27
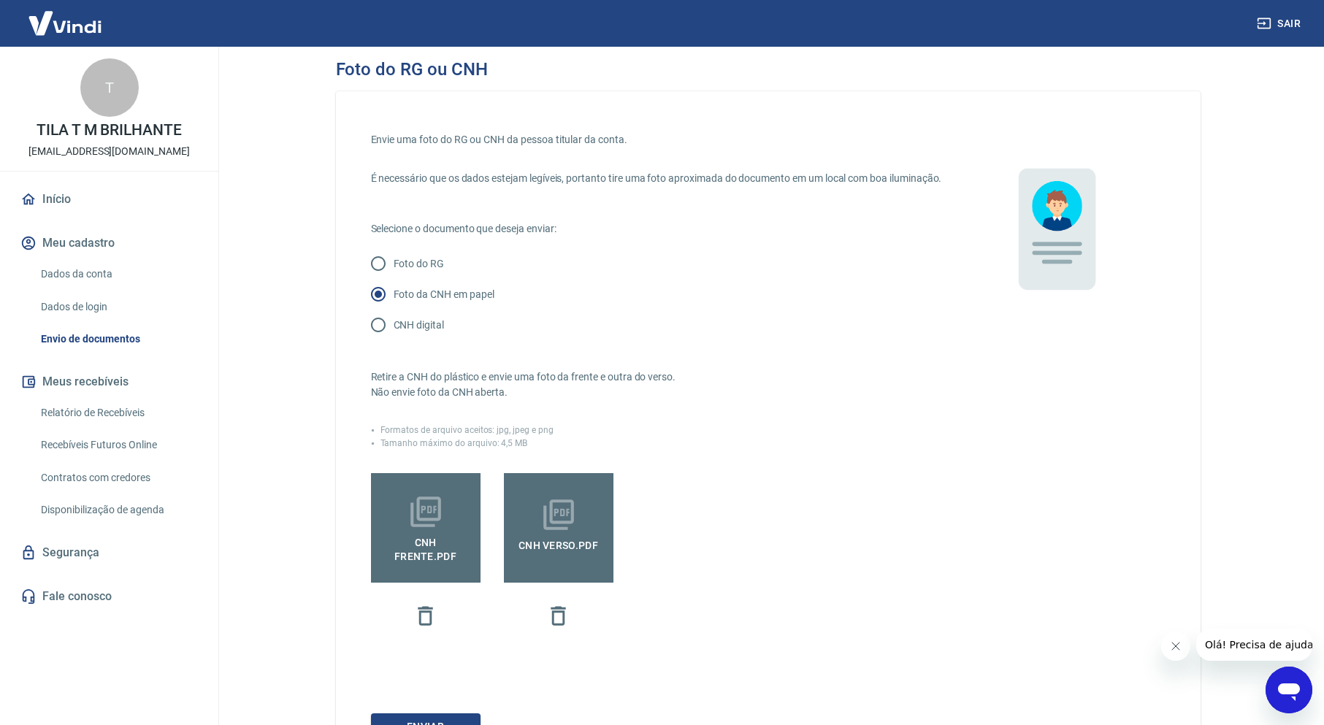
scroll to position [0, 0]
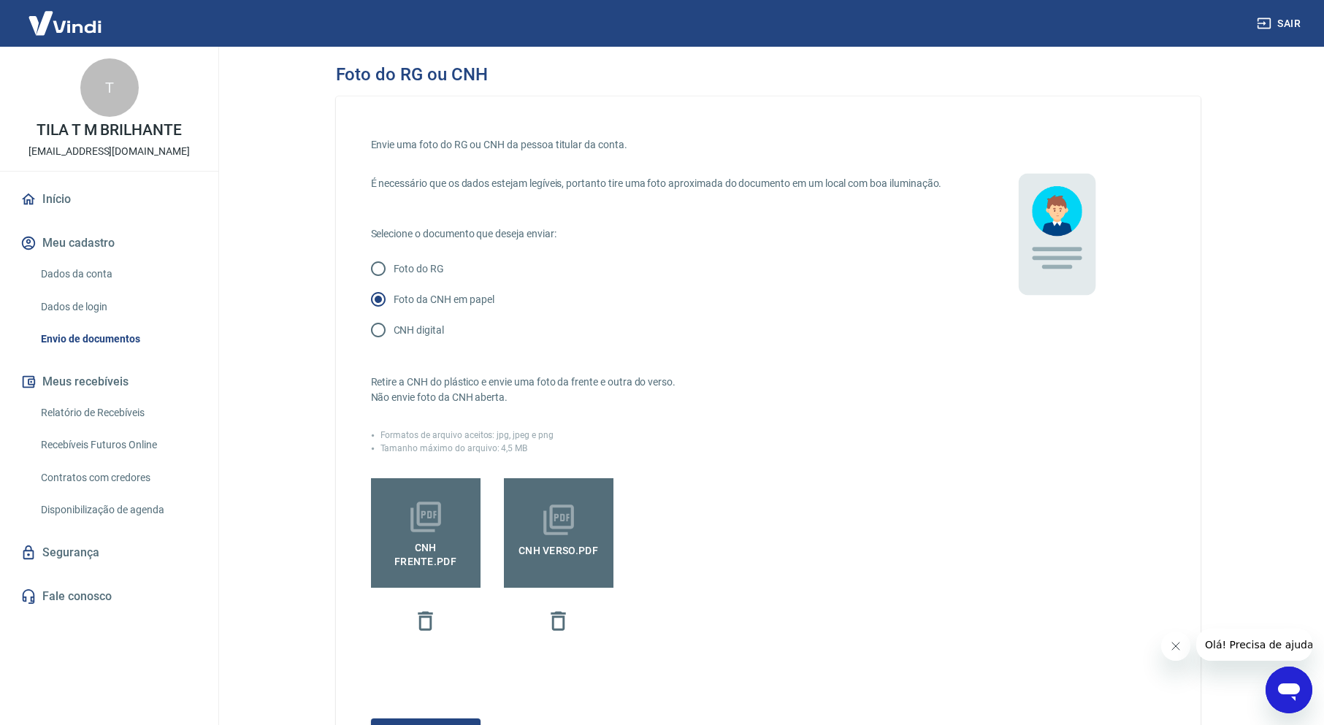
click at [436, 556] on span "CNH FRENTE.pdf" at bounding box center [426, 551] width 98 height 33
click at [0, 0] on input "CNH FRENTE.pdf" at bounding box center [0, 0] width 0 height 0
click at [575, 538] on icon at bounding box center [558, 520] width 37 height 37
click at [0, 0] on input "CNH VERSO.pdf" at bounding box center [0, 0] width 0 height 0
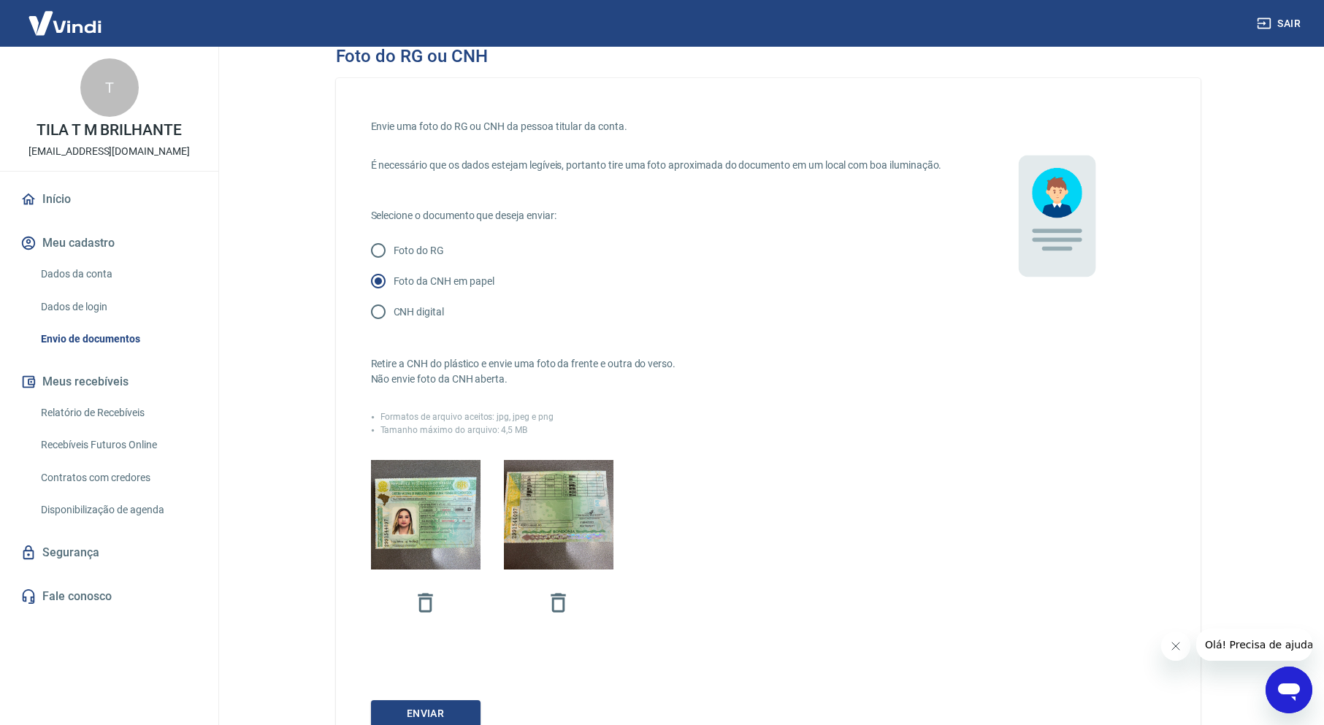
scroll to position [151, 0]
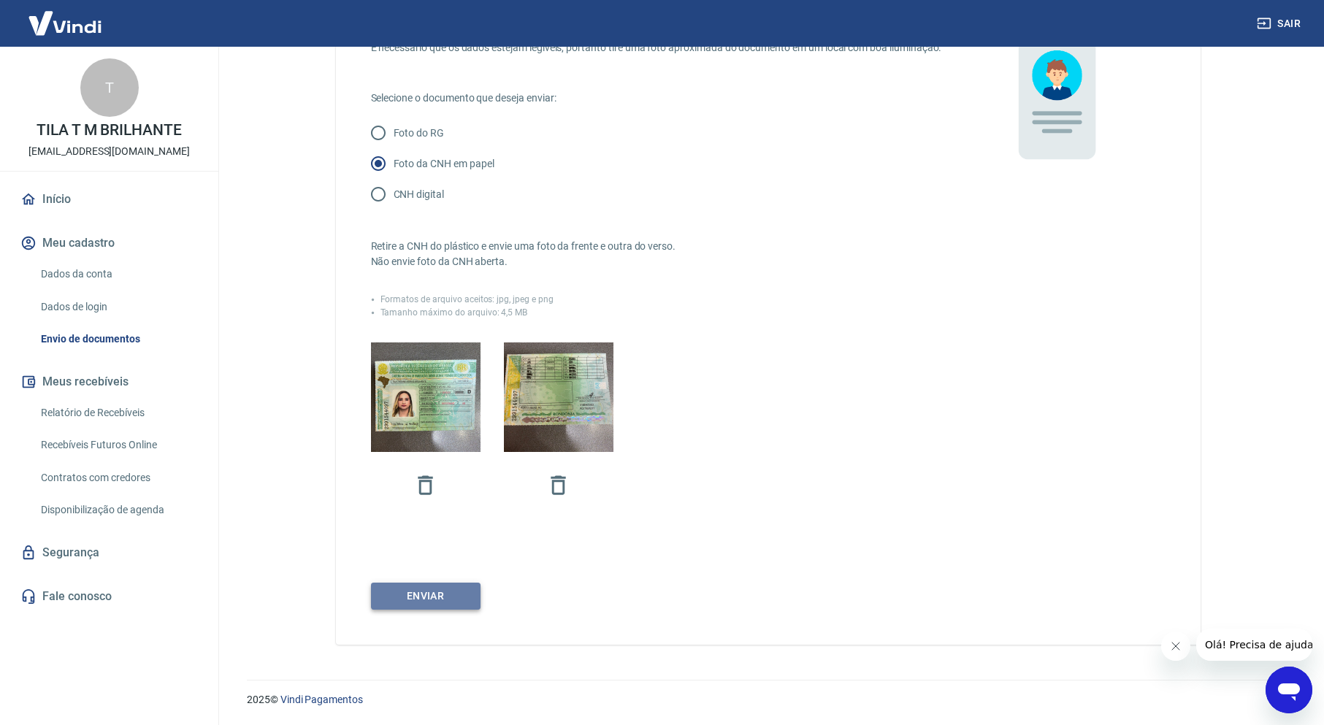
click at [430, 594] on button "Enviar" at bounding box center [426, 596] width 110 height 27
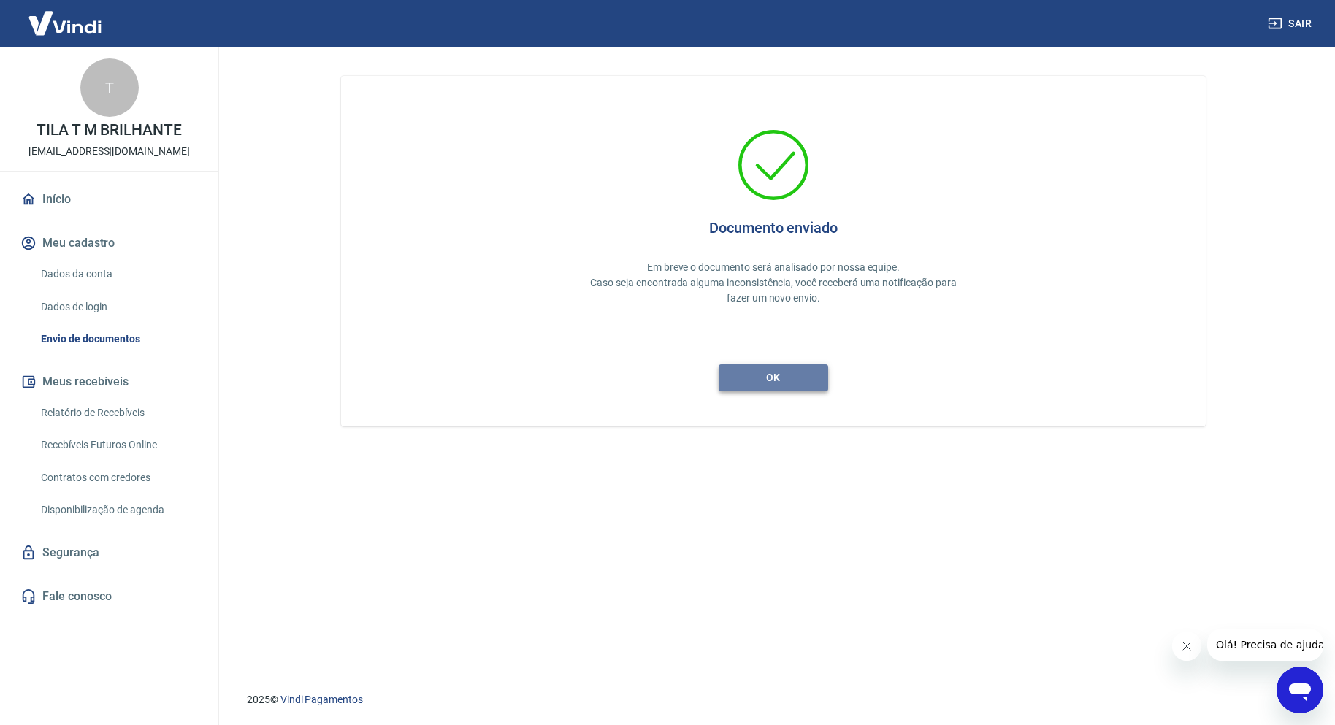
click at [803, 377] on button "ok" at bounding box center [773, 377] width 110 height 27
